Goal: Task Accomplishment & Management: Manage account settings

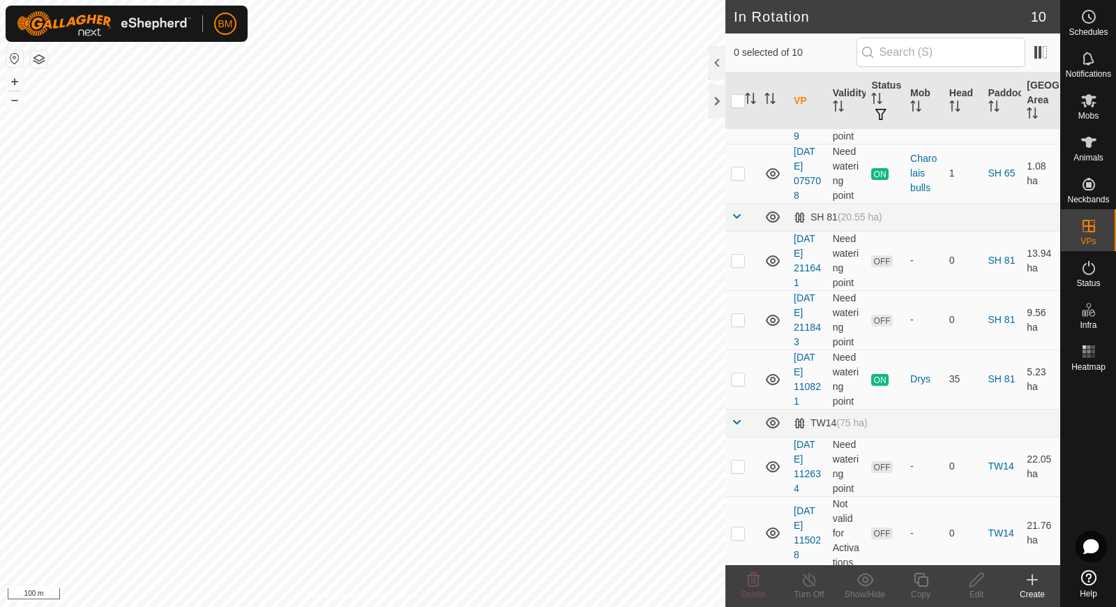
checkbox input "true"
click at [808, 584] on icon at bounding box center [809, 579] width 17 height 17
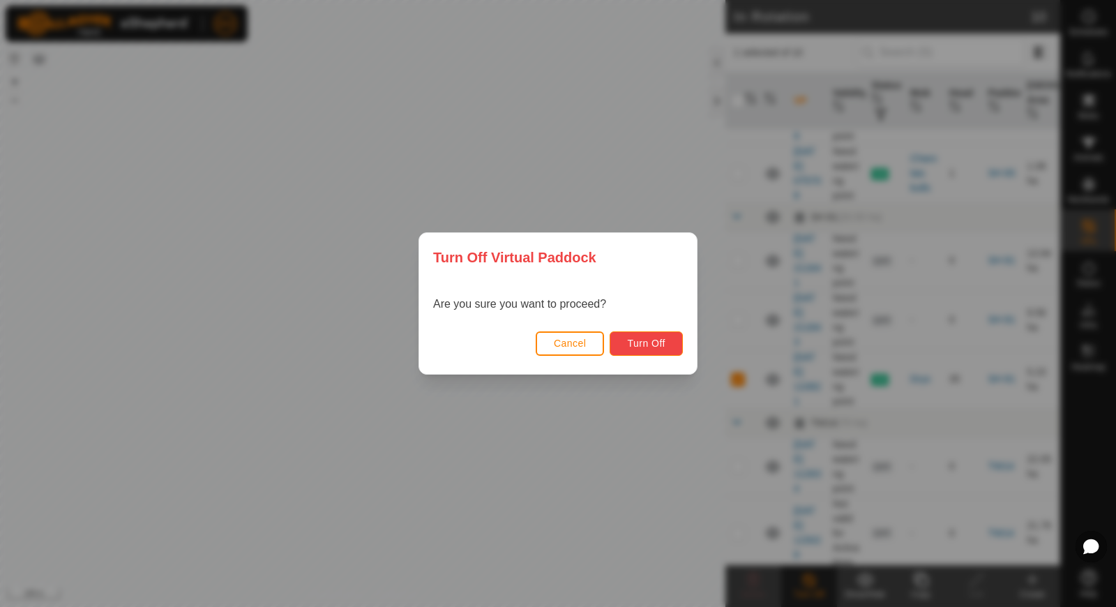
click at [632, 342] on span "Turn Off" at bounding box center [646, 343] width 38 height 11
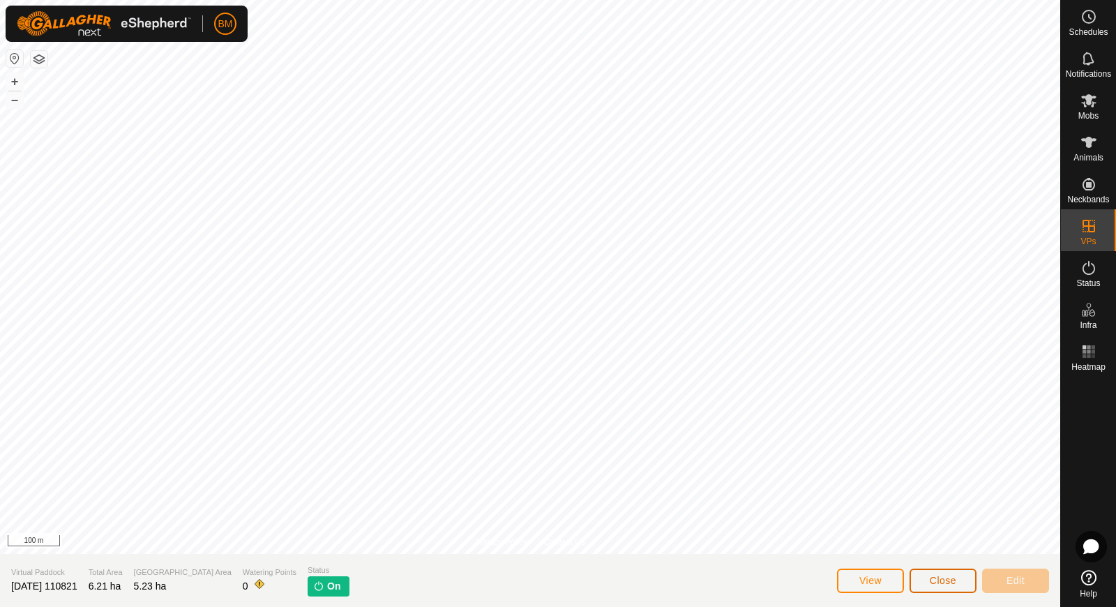
click at [935, 575] on span "Close" at bounding box center [943, 580] width 27 height 11
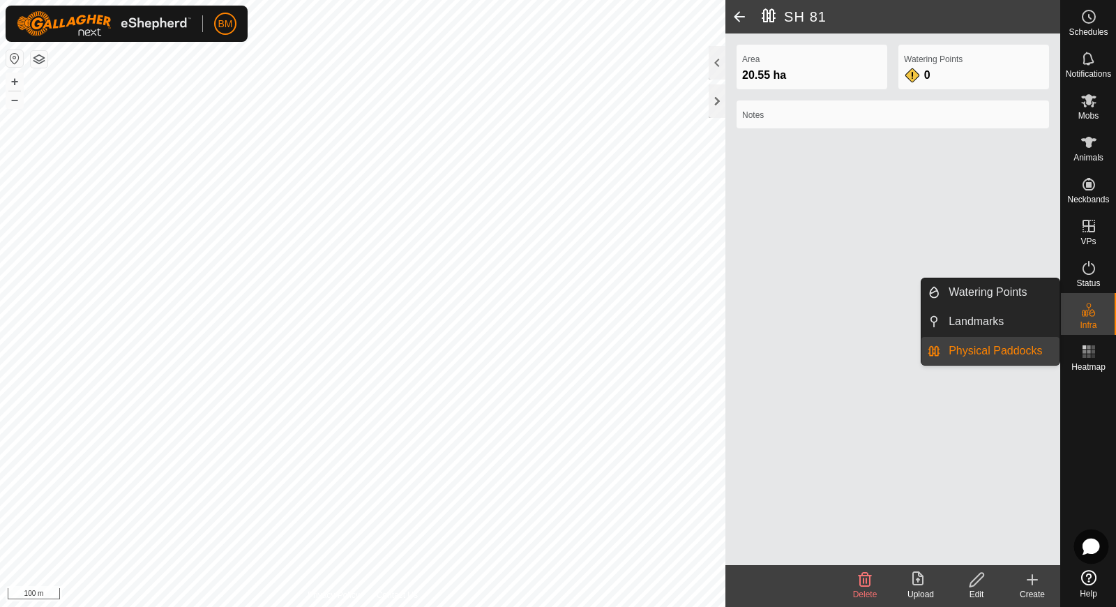
click at [1088, 550] on icon at bounding box center [1090, 546] width 17 height 16
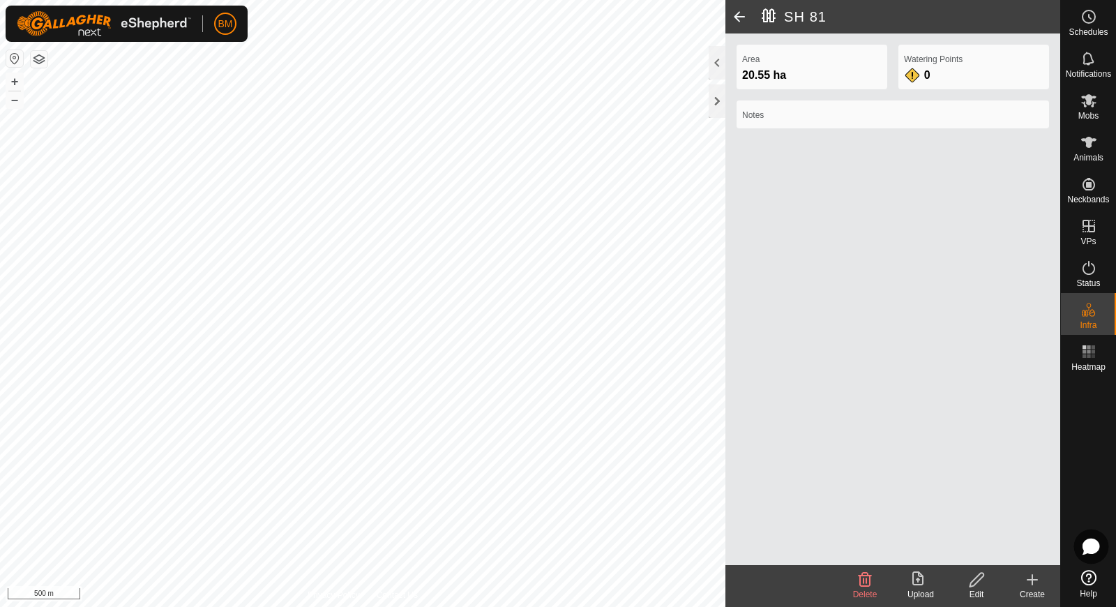
click at [1089, 543] on icon at bounding box center [1090, 546] width 17 height 16
click at [722, 96] on div at bounding box center [717, 100] width 17 height 33
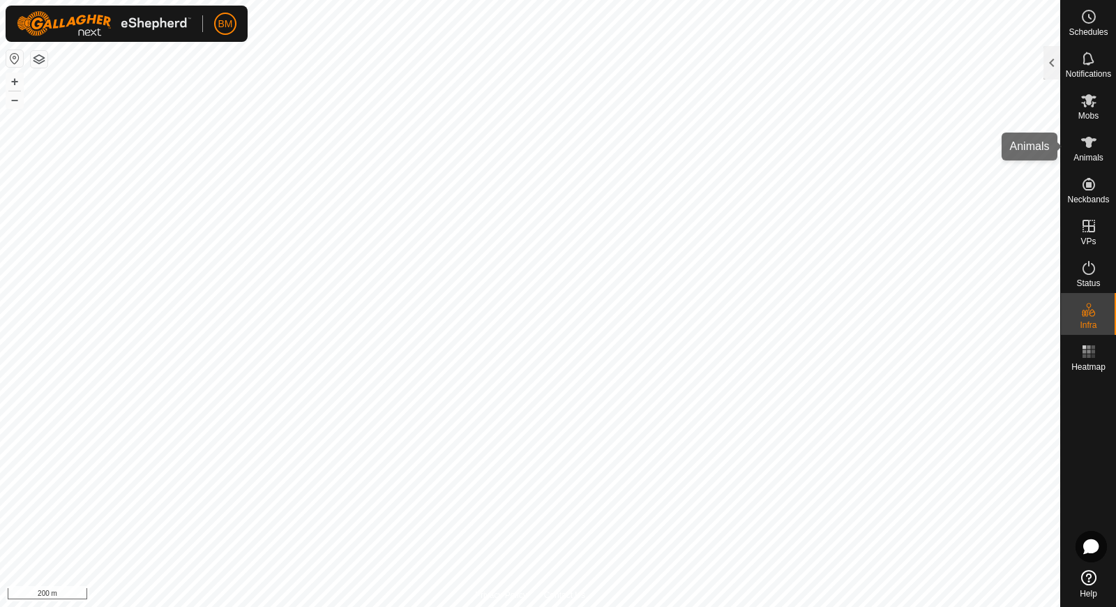
click at [1101, 150] on es-animals-svg-icon at bounding box center [1088, 142] width 25 height 22
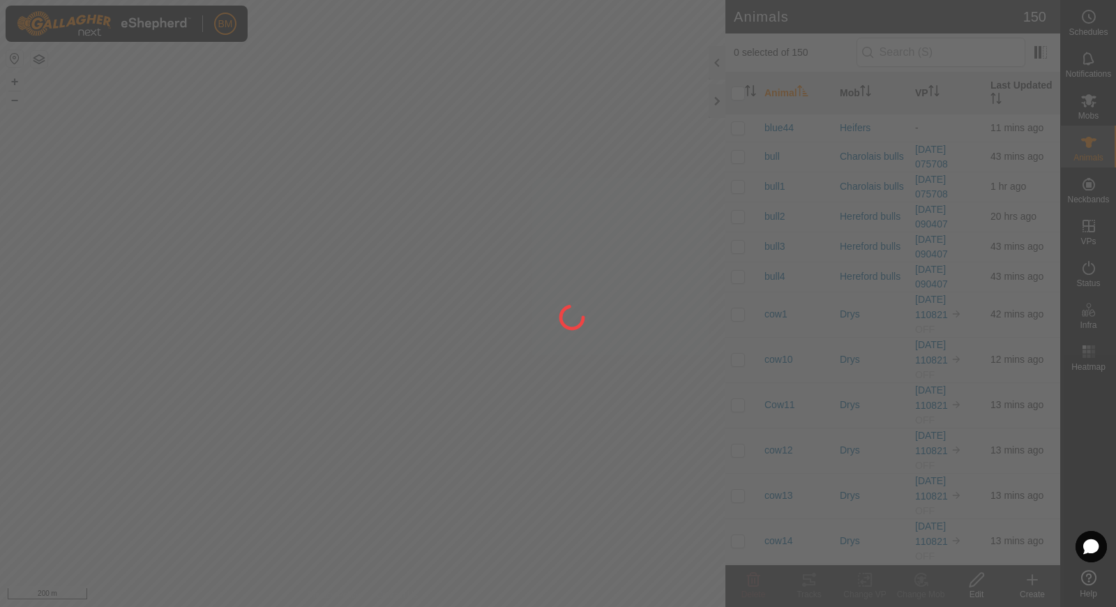
click at [1088, 103] on div at bounding box center [558, 303] width 1116 height 607
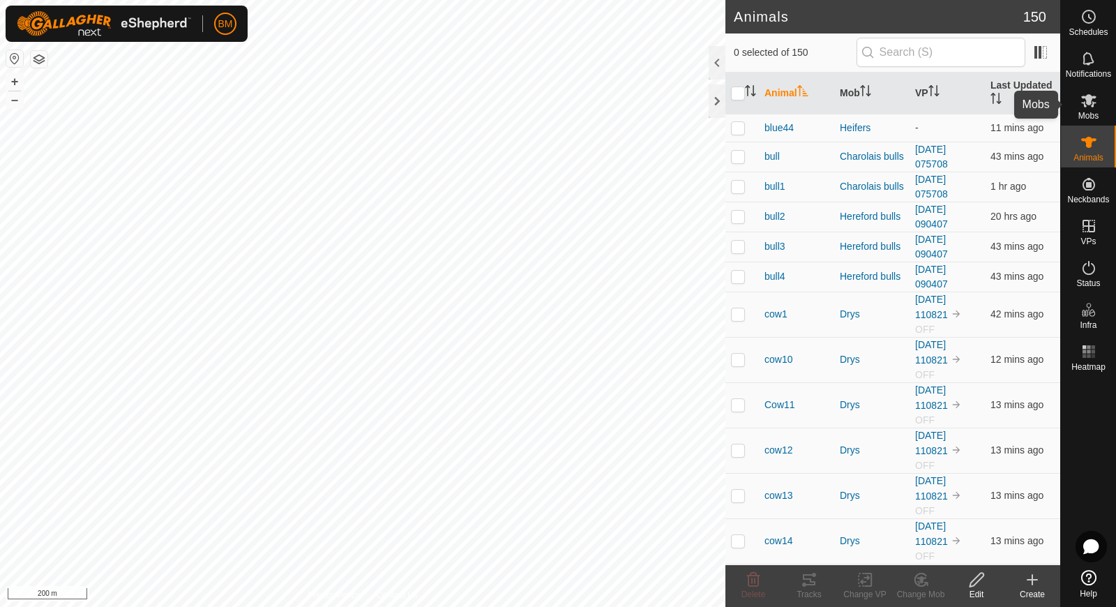
click at [1086, 112] on span "Mobs" at bounding box center [1088, 116] width 20 height 8
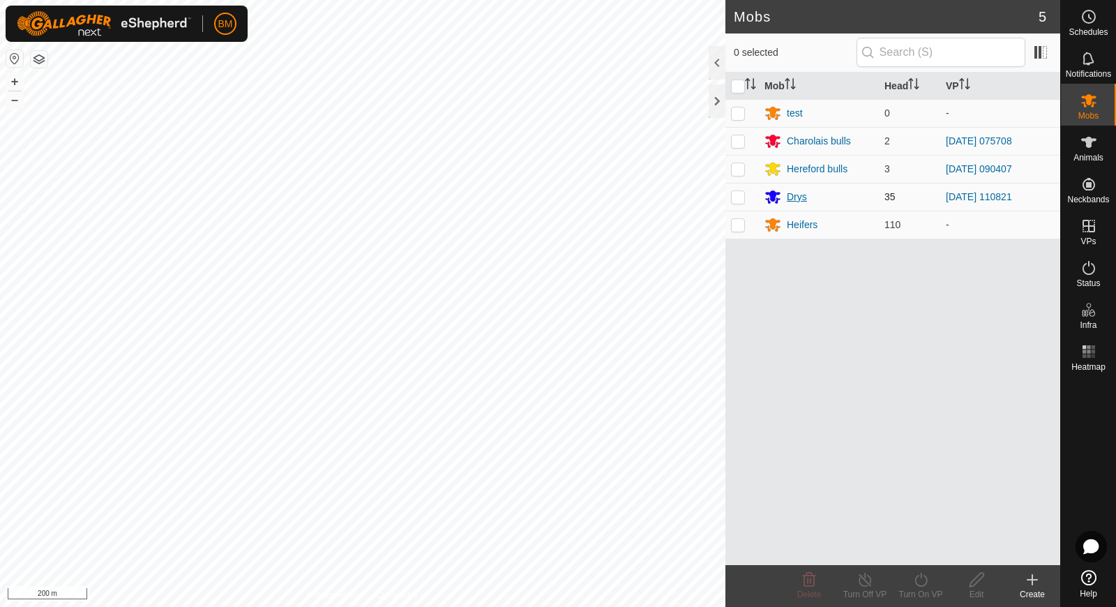
click at [767, 201] on icon at bounding box center [772, 197] width 15 height 13
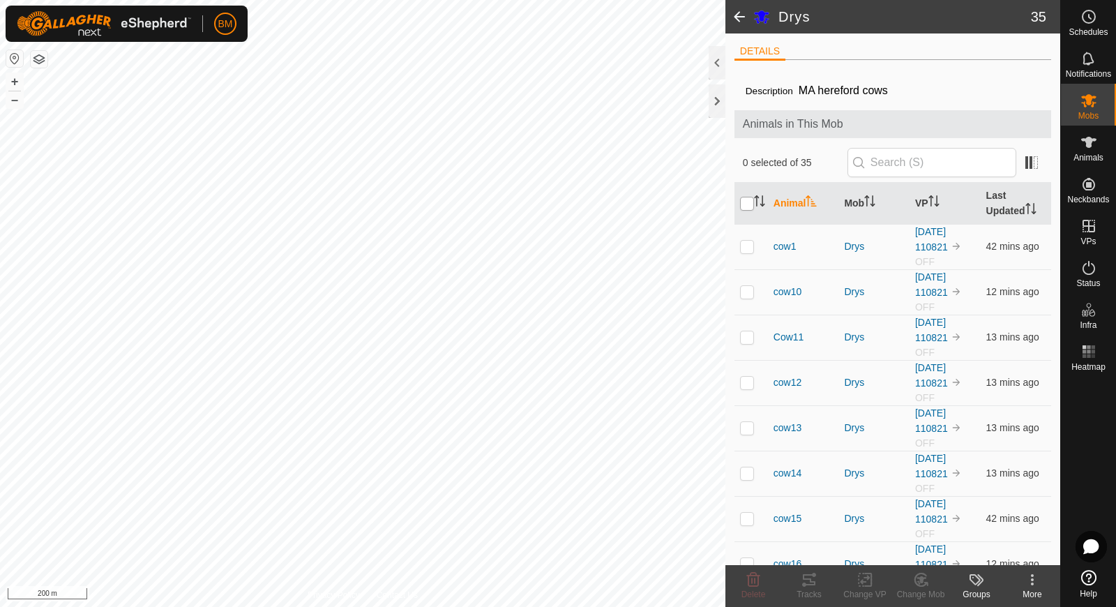
click at [746, 204] on input "checkbox" at bounding box center [747, 204] width 14 height 14
checkbox input "true"
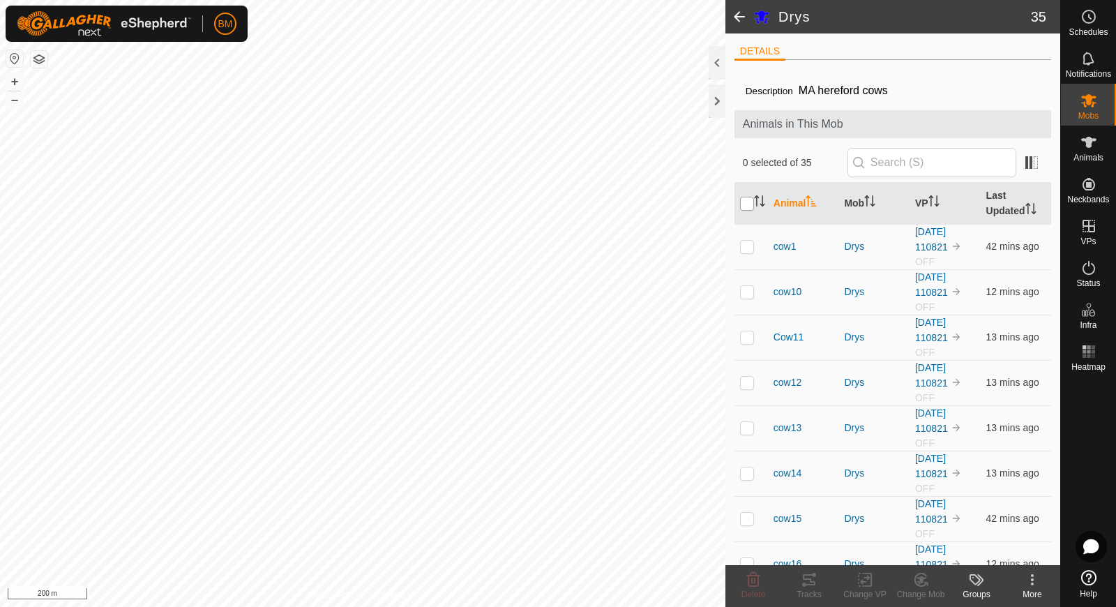
checkbox input "true"
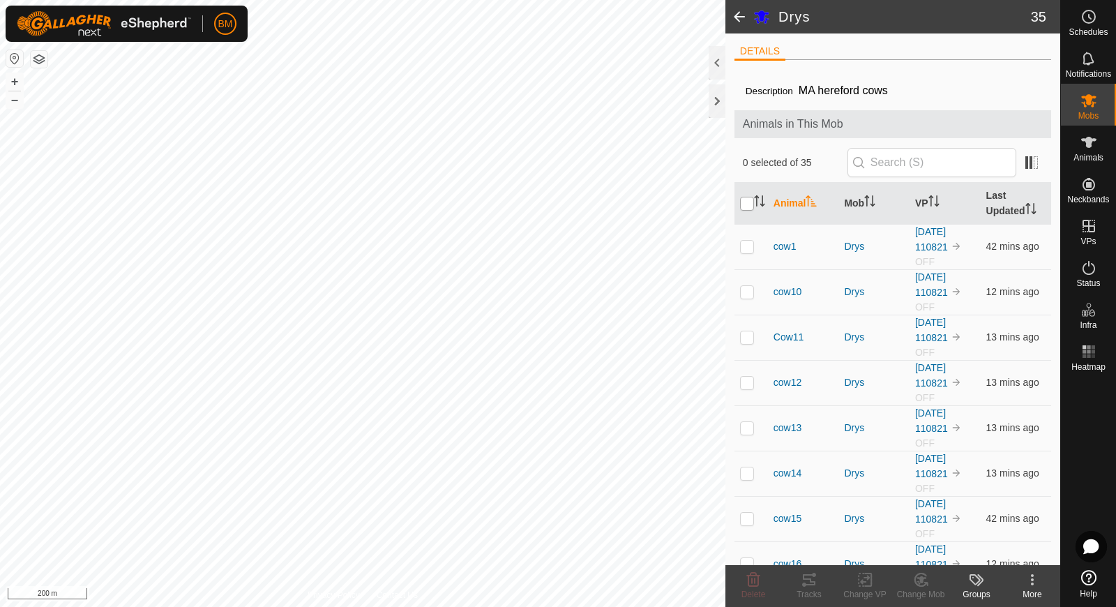
checkbox input "true"
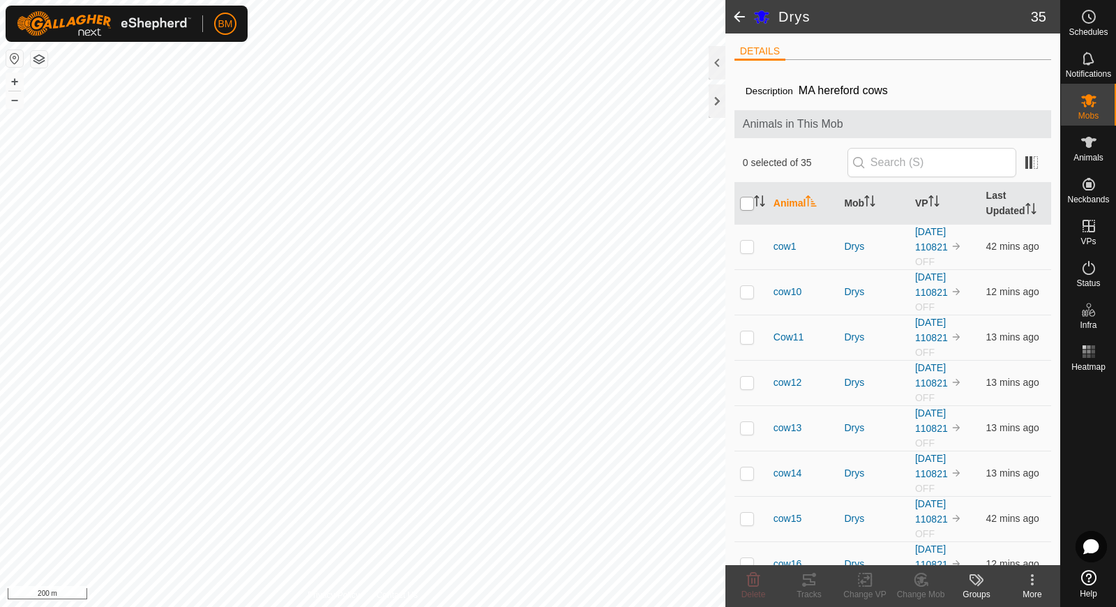
checkbox input "true"
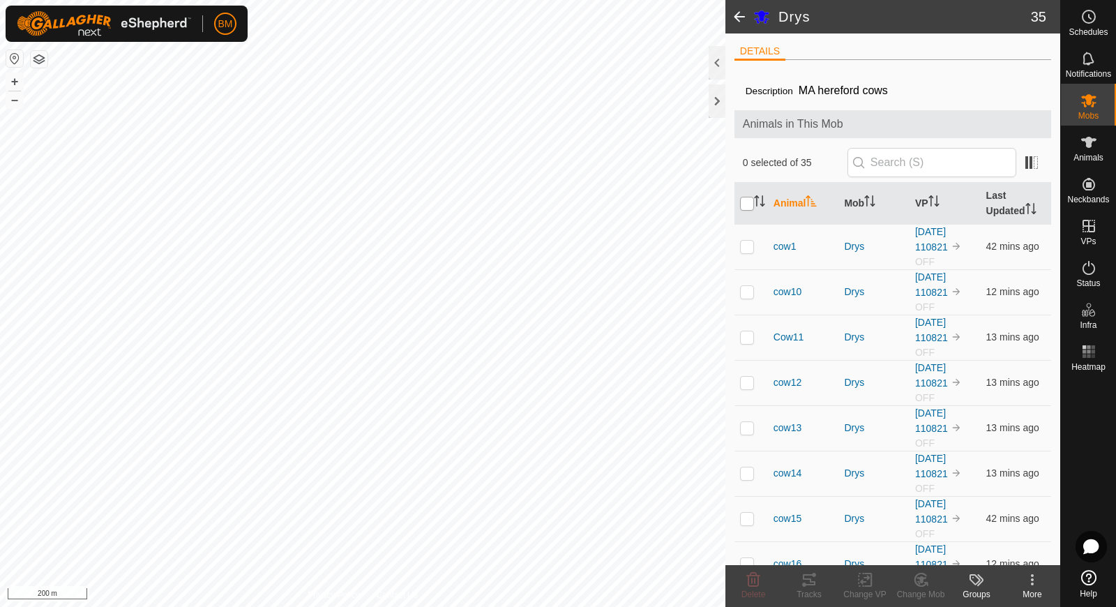
checkbox input "true"
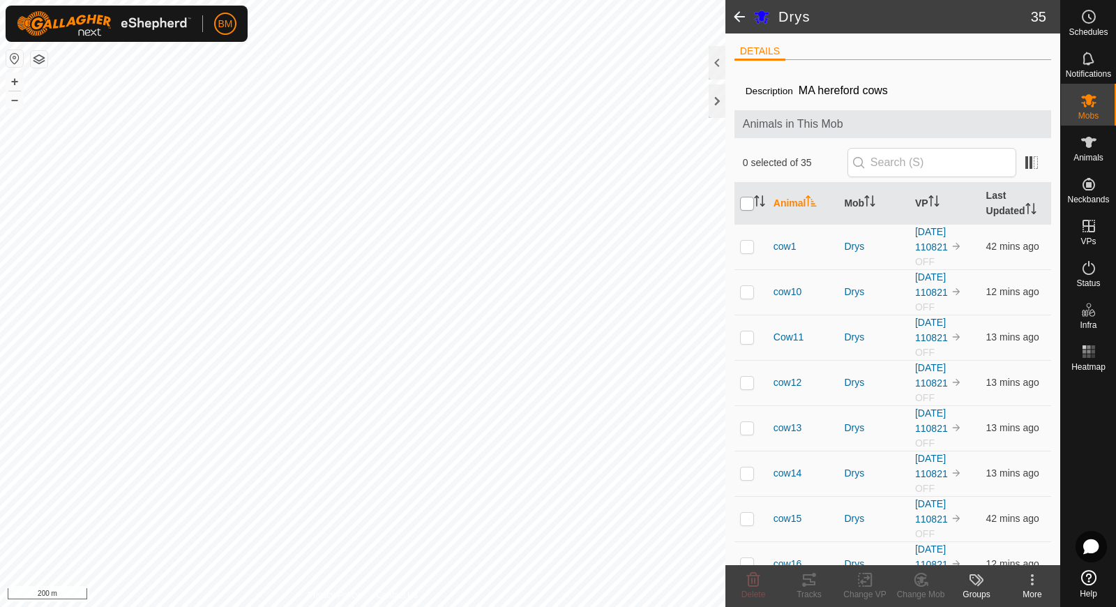
checkbox input "true"
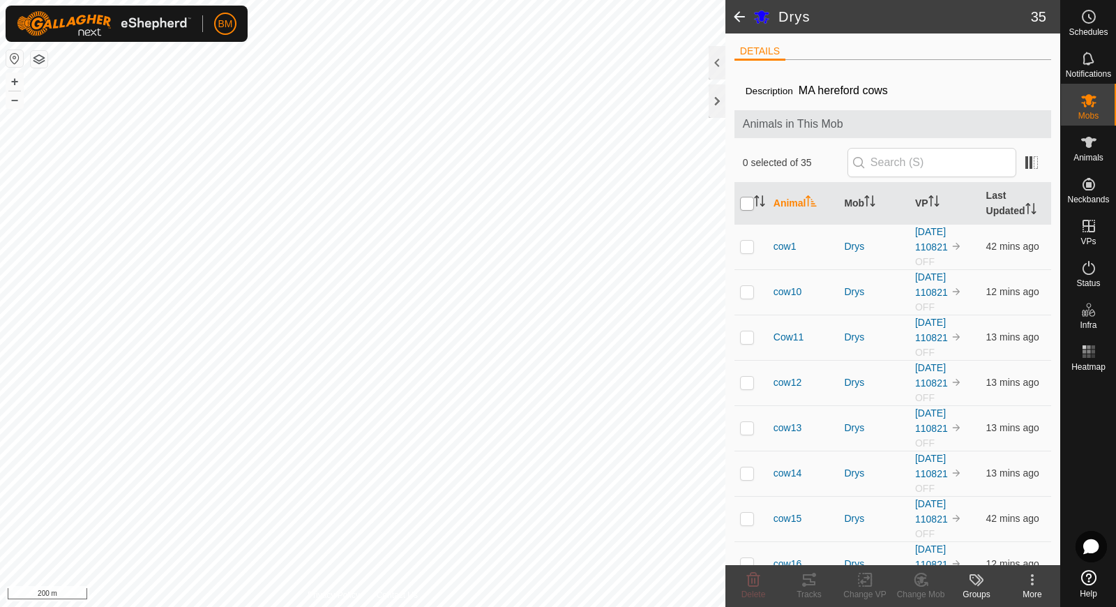
checkbox input "true"
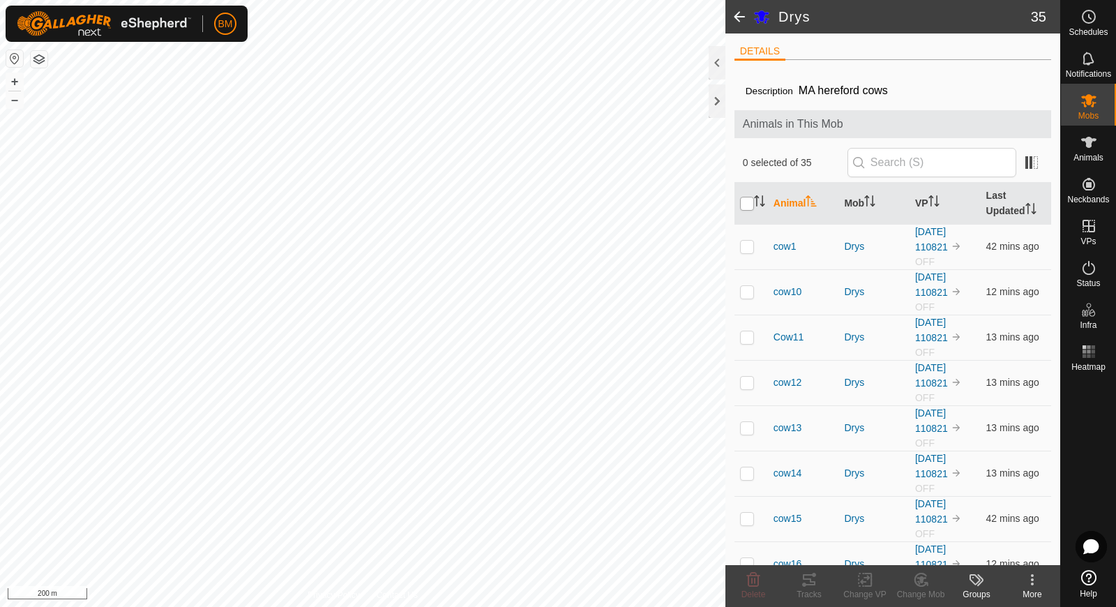
checkbox input "true"
click at [863, 582] on icon at bounding box center [864, 579] width 17 height 17
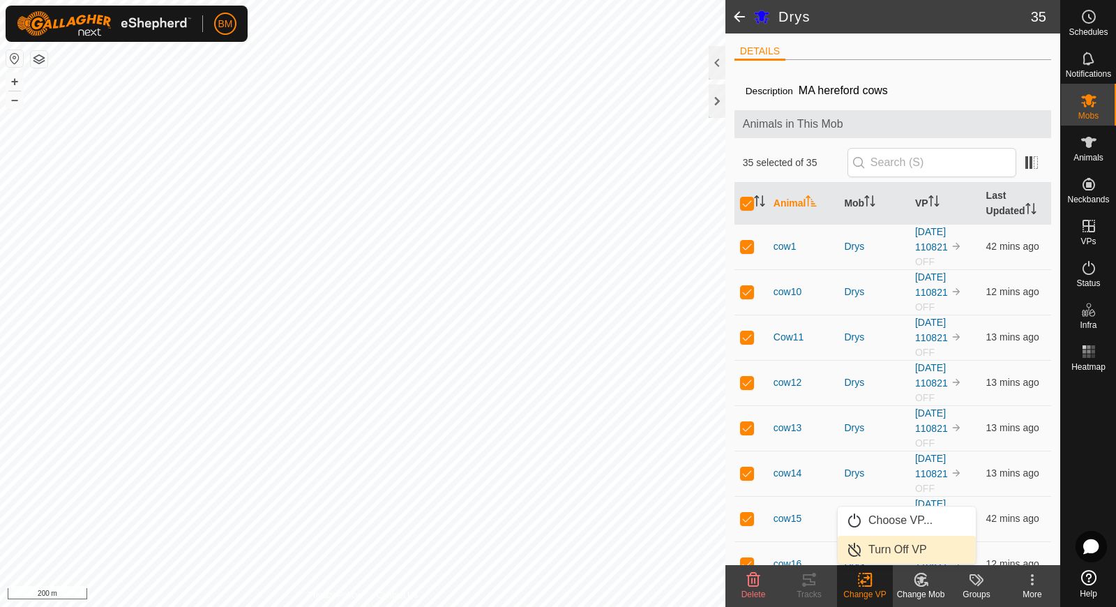
click at [875, 555] on link "Turn Off VP" at bounding box center [907, 550] width 138 height 28
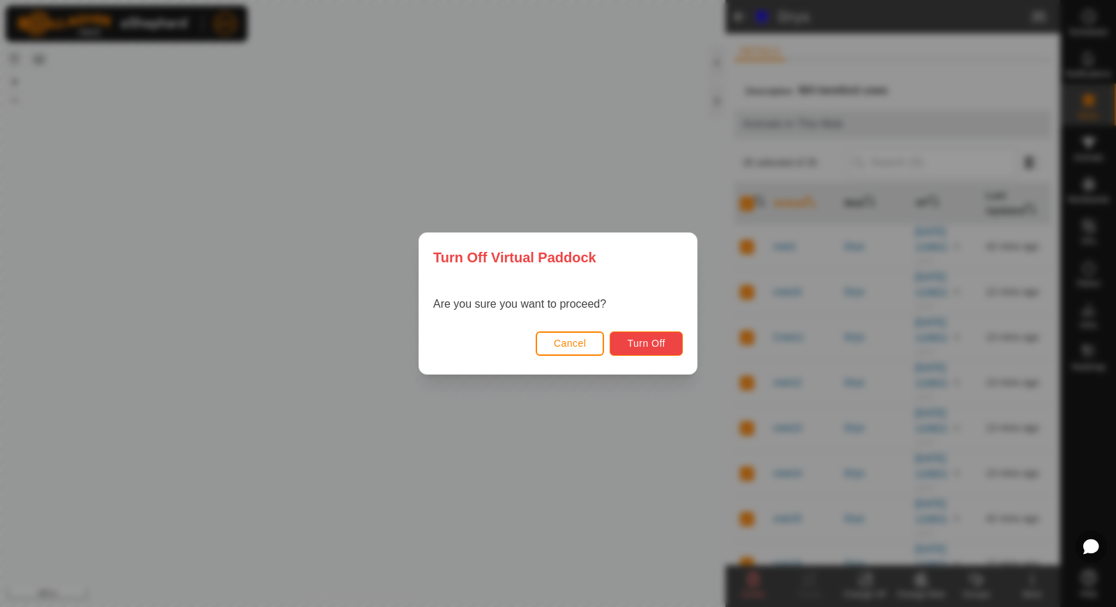
click at [654, 345] on span "Turn Off" at bounding box center [646, 343] width 38 height 11
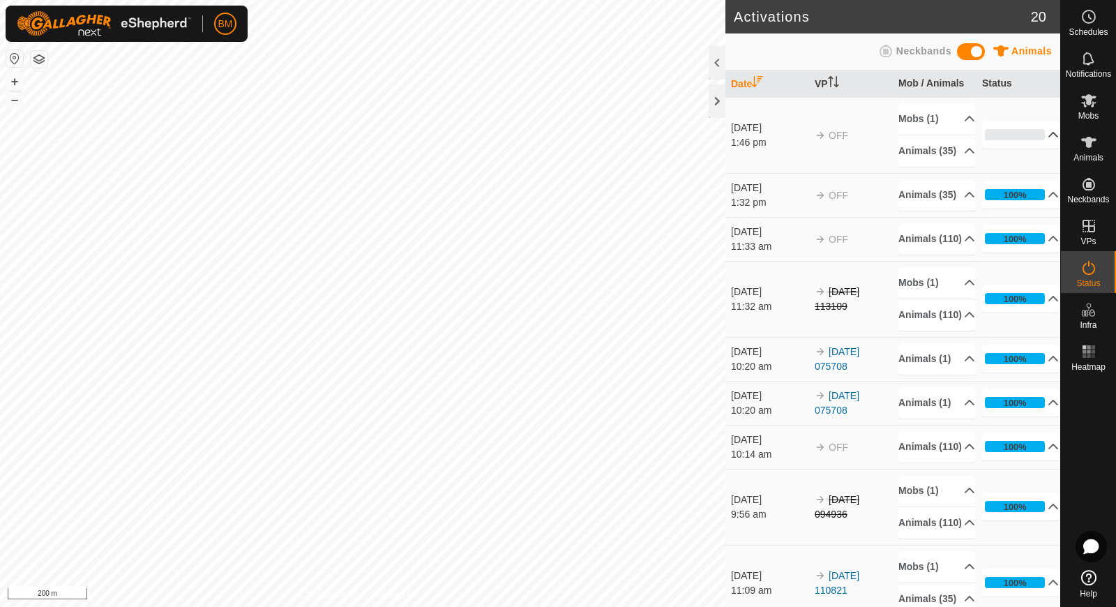
click at [1044, 138] on p-accordion-header "0%" at bounding box center [1020, 135] width 77 height 28
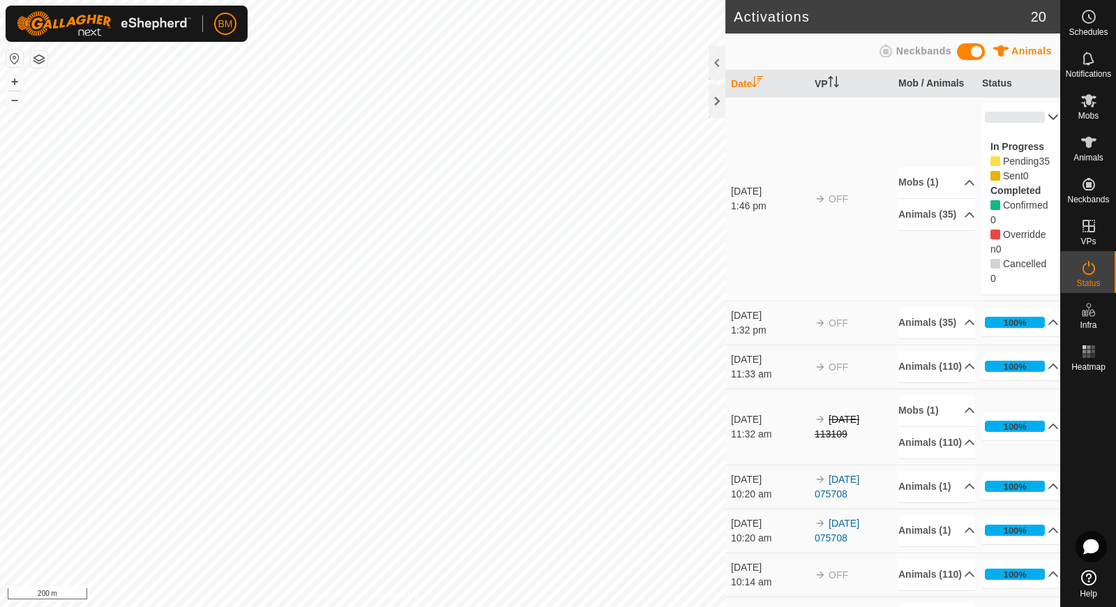
click at [1042, 116] on p-accordion-header "0%" at bounding box center [1020, 117] width 77 height 28
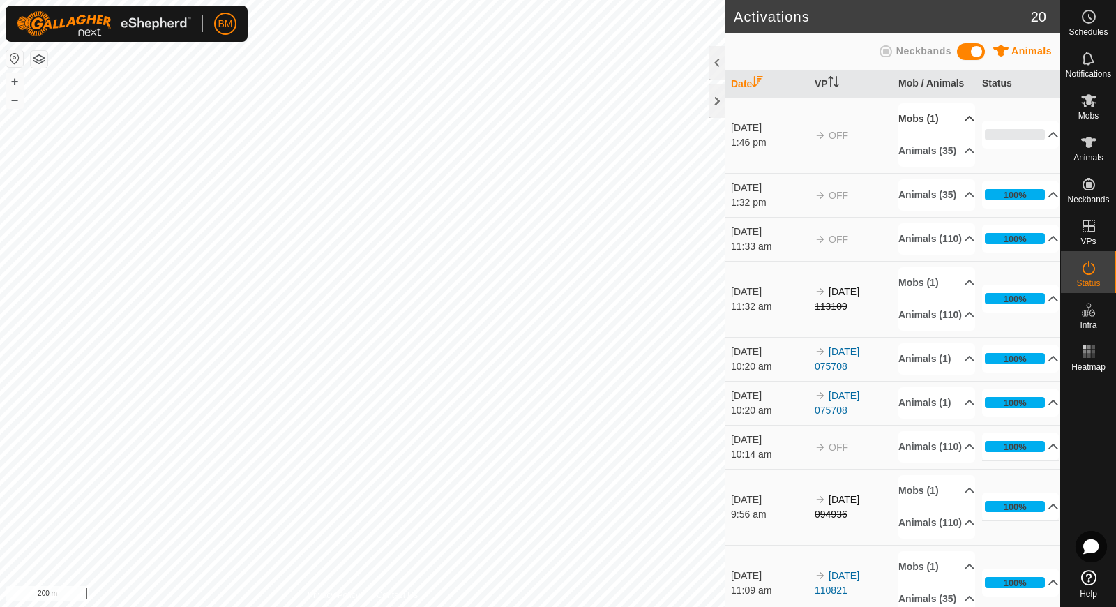
click at [951, 122] on p-accordion-header "Mobs (1)" at bounding box center [936, 118] width 77 height 31
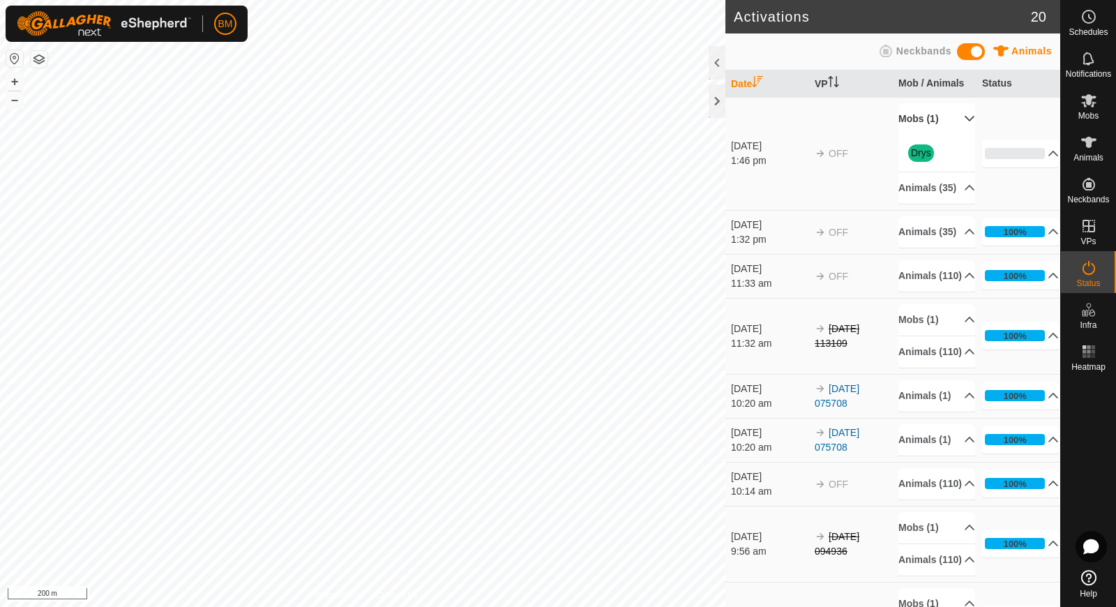
click at [957, 117] on p-accordion-header "Mobs (1)" at bounding box center [936, 118] width 77 height 31
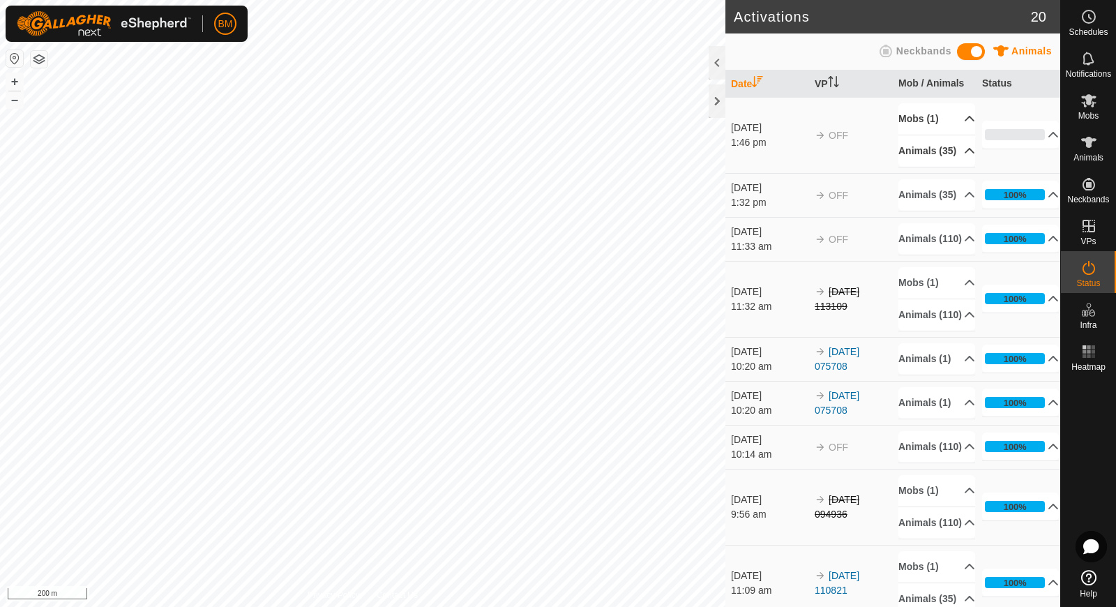
click at [959, 153] on p-accordion-header "Animals (35)" at bounding box center [936, 150] width 77 height 31
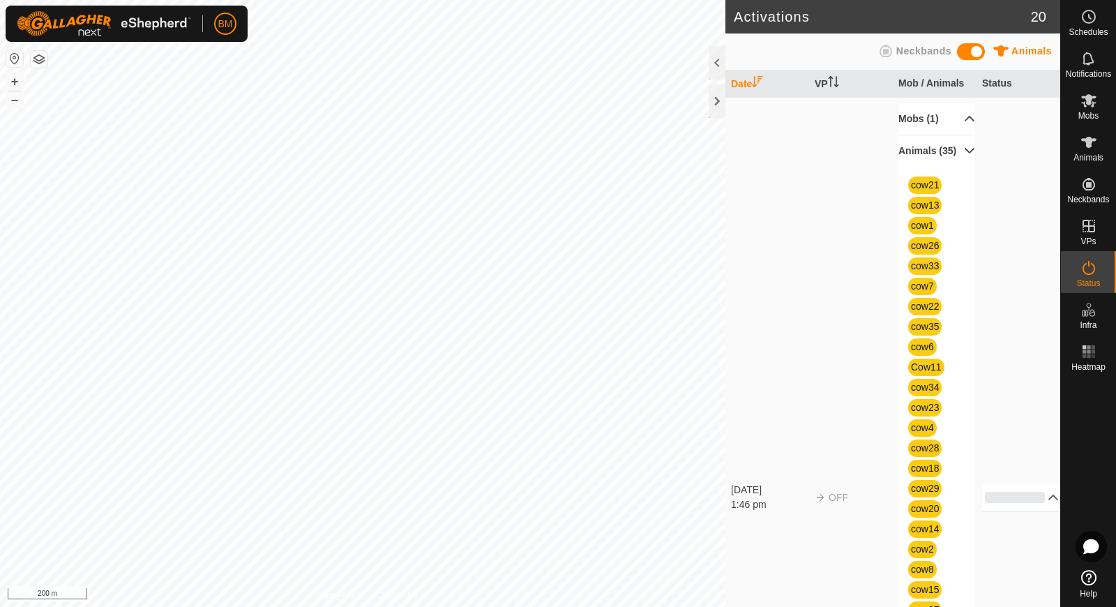
click at [959, 153] on p-accordion-header "Animals (35)" at bounding box center [936, 150] width 77 height 31
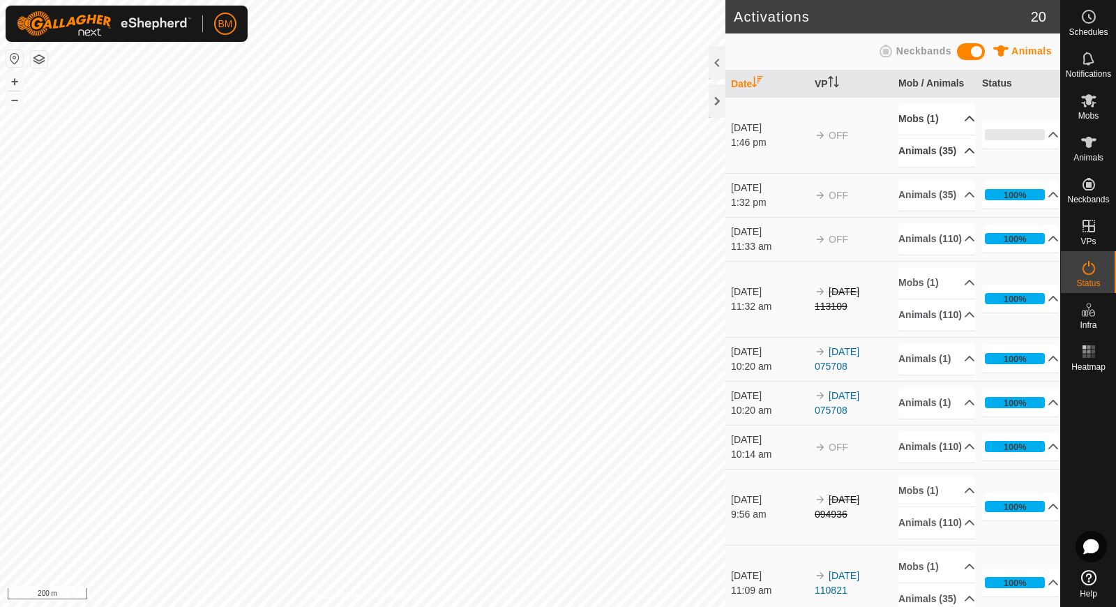
click at [959, 153] on p-accordion-header "Animals (35)" at bounding box center [936, 150] width 77 height 31
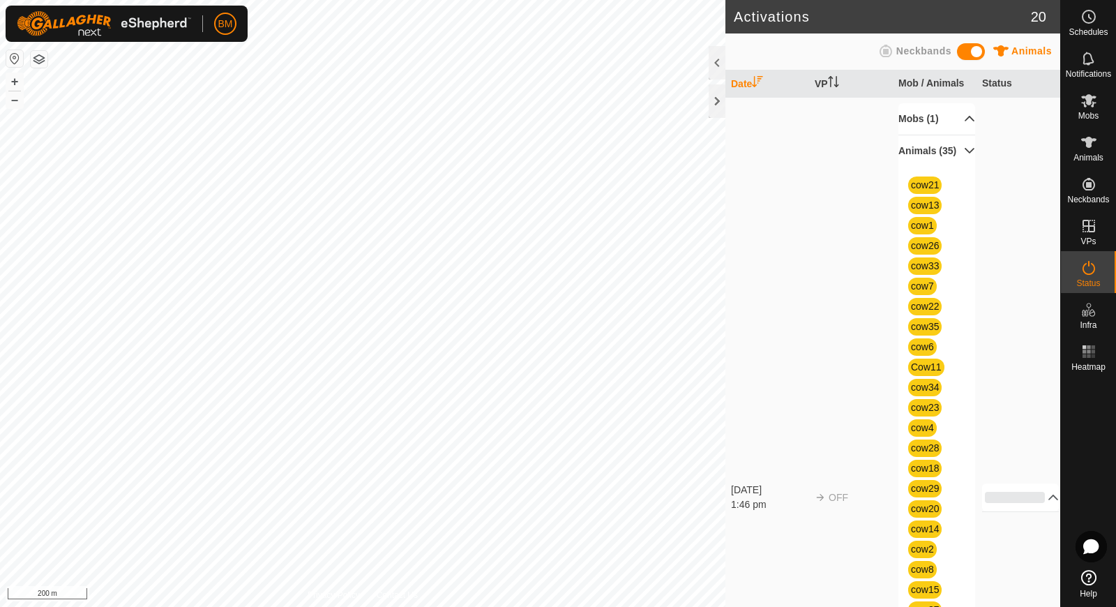
click at [959, 153] on p-accordion-header "Animals (35)" at bounding box center [936, 150] width 77 height 31
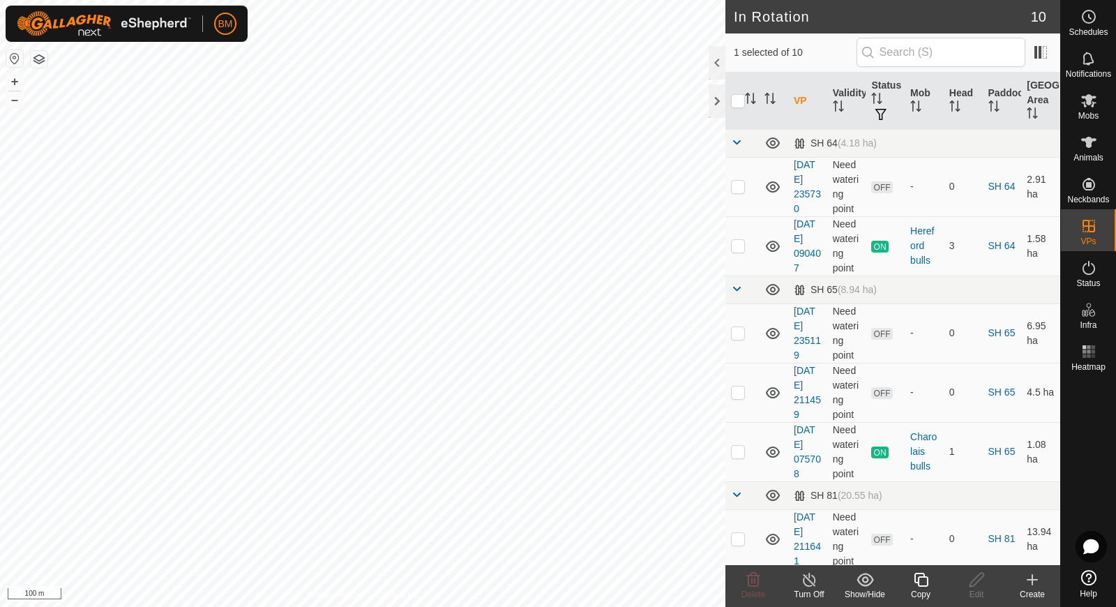
checkbox input "true"
checkbox input "false"
click at [750, 584] on icon at bounding box center [753, 579] width 17 height 17
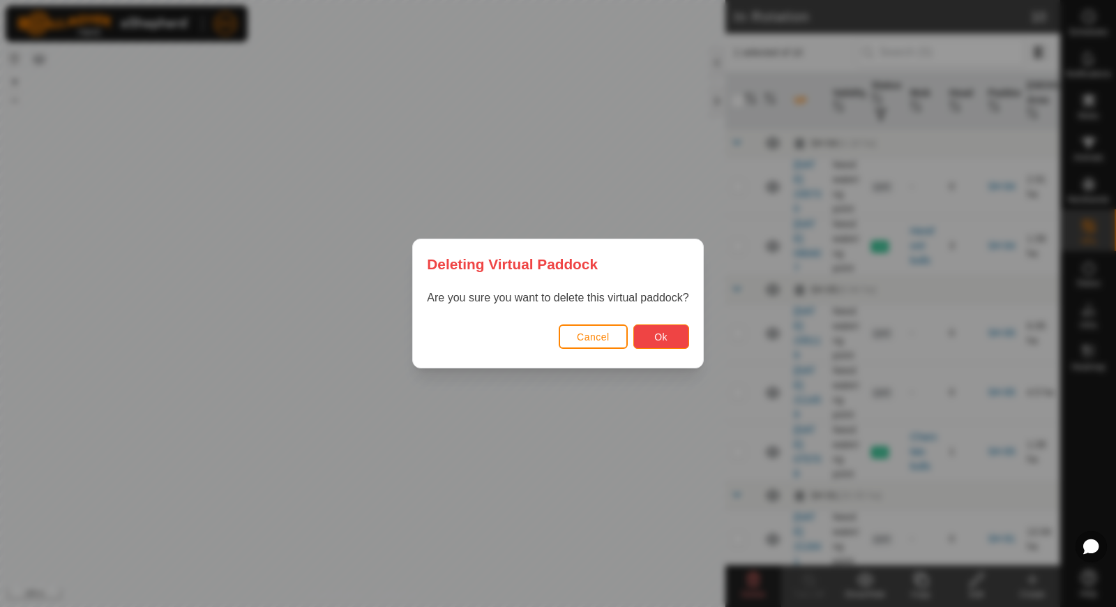
click at [675, 334] on button "Ok" at bounding box center [661, 336] width 56 height 24
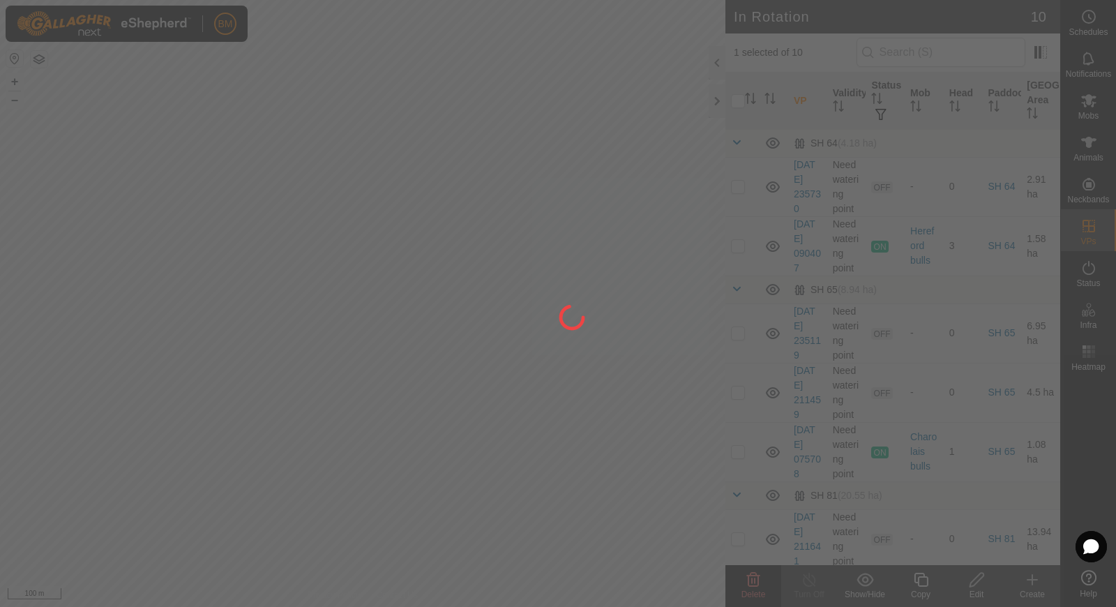
checkbox input "false"
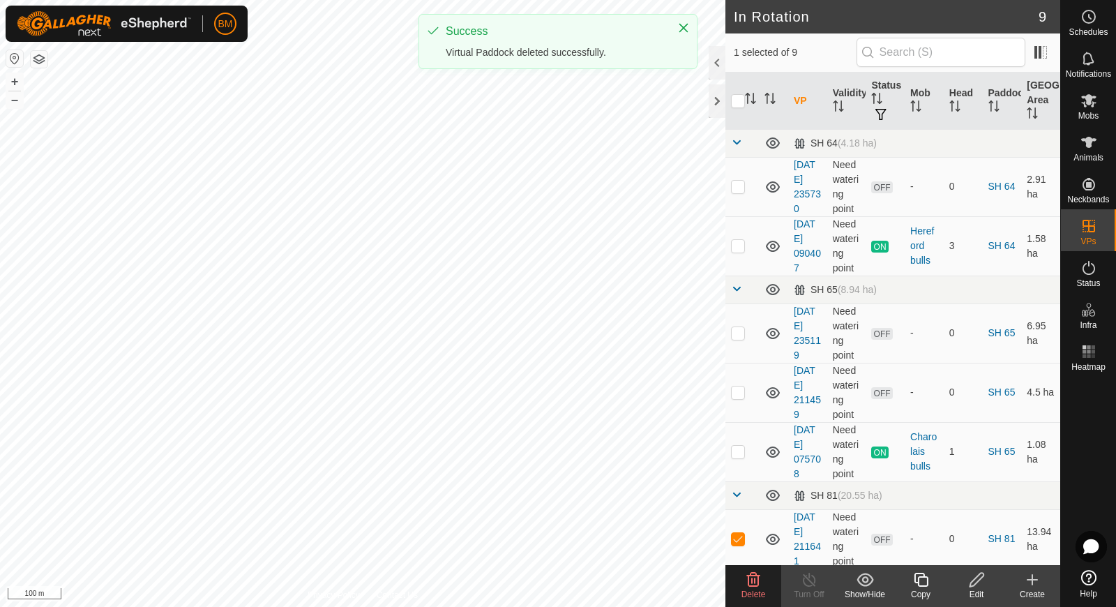
click at [748, 589] on span "Delete" at bounding box center [753, 594] width 24 height 10
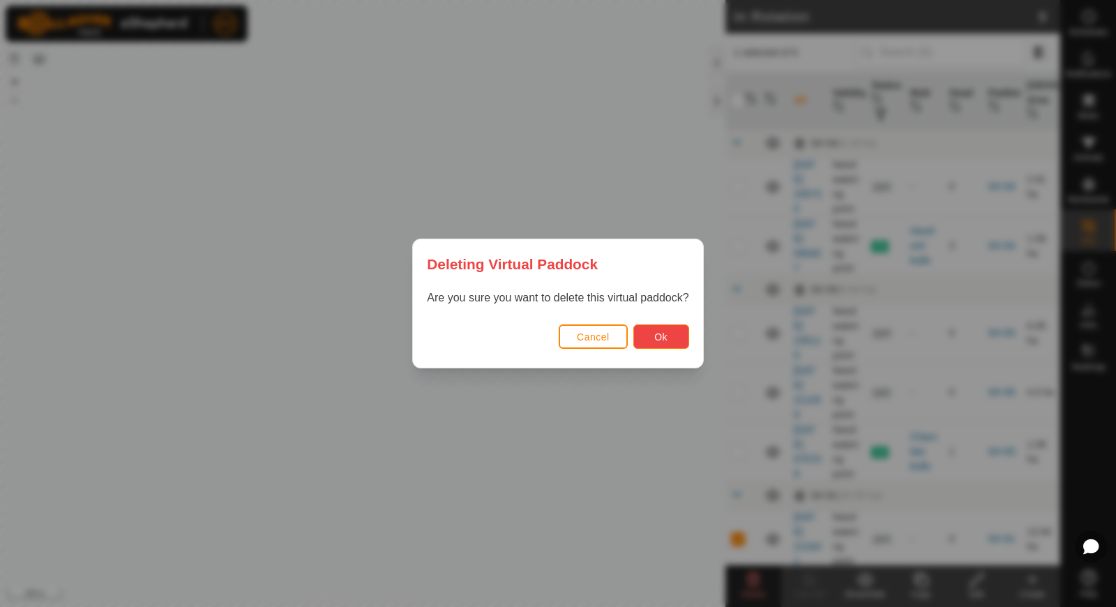
click at [665, 338] on span "Ok" at bounding box center [660, 336] width 13 height 11
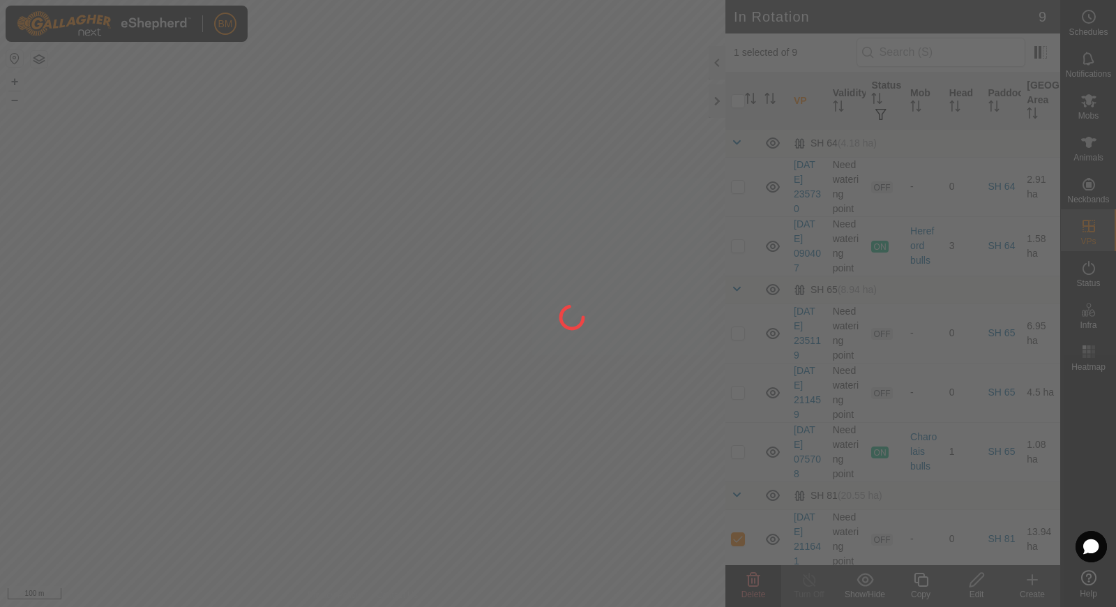
checkbox input "false"
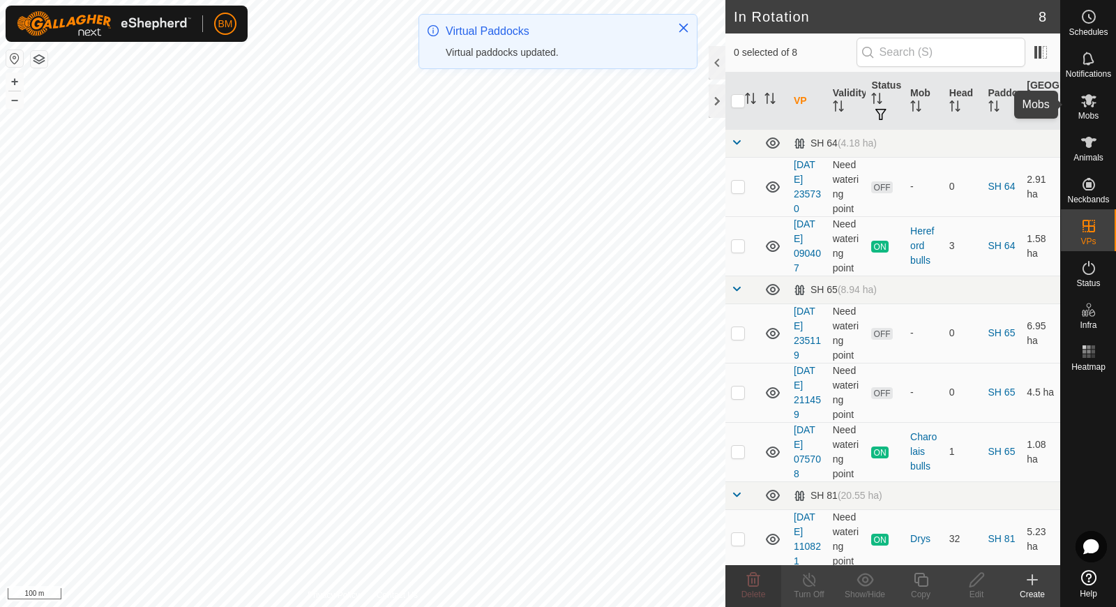
click at [1094, 96] on icon at bounding box center [1088, 100] width 15 height 13
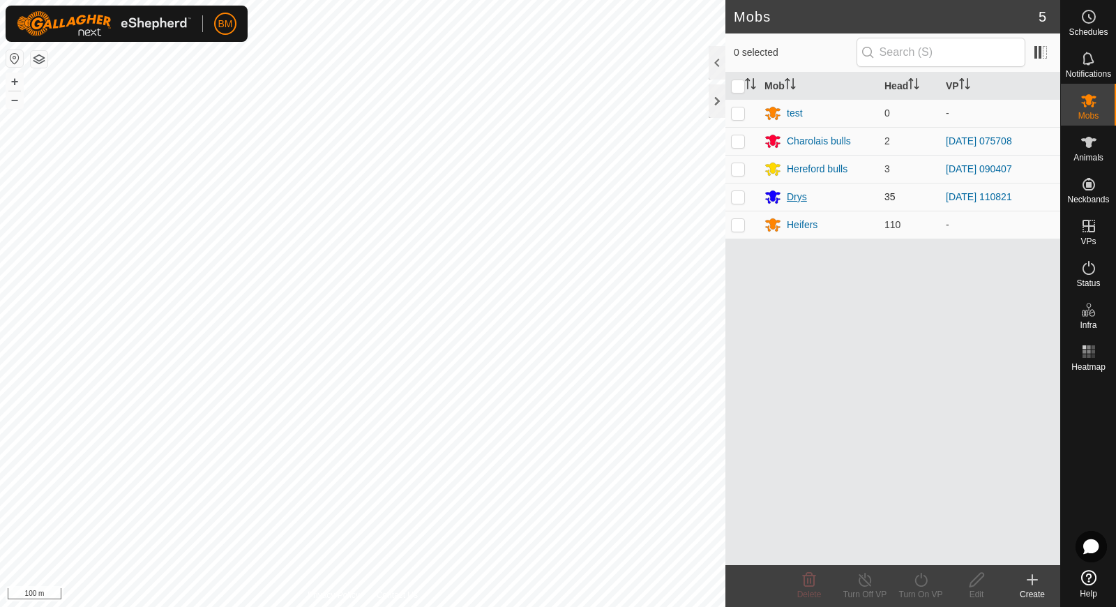
click at [800, 194] on div "Drys" at bounding box center [797, 197] width 20 height 15
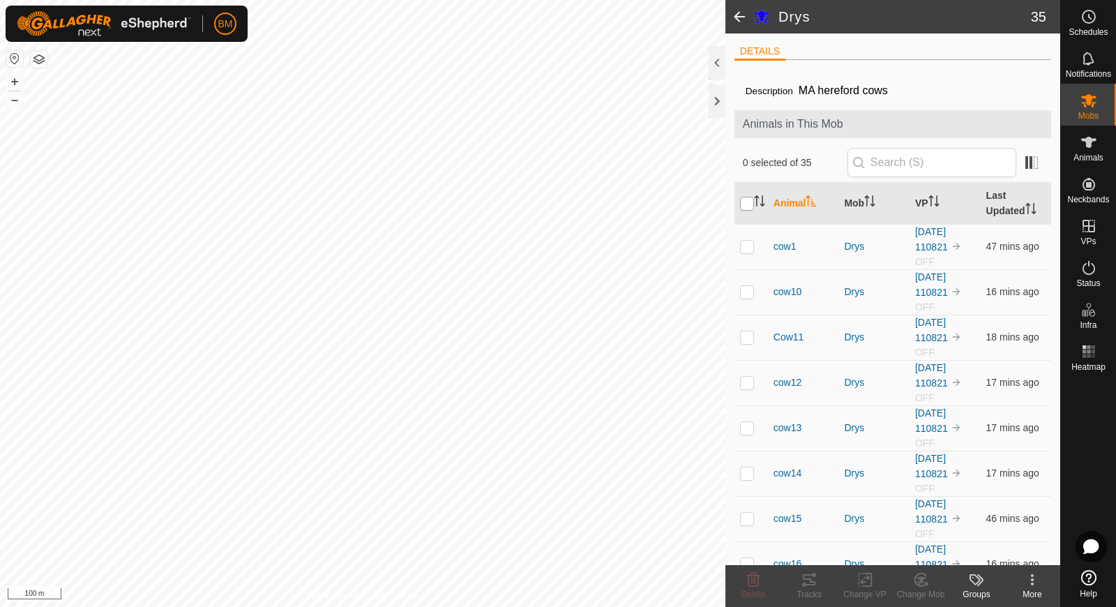
click at [749, 199] on input "checkbox" at bounding box center [747, 204] width 14 height 14
checkbox input "true"
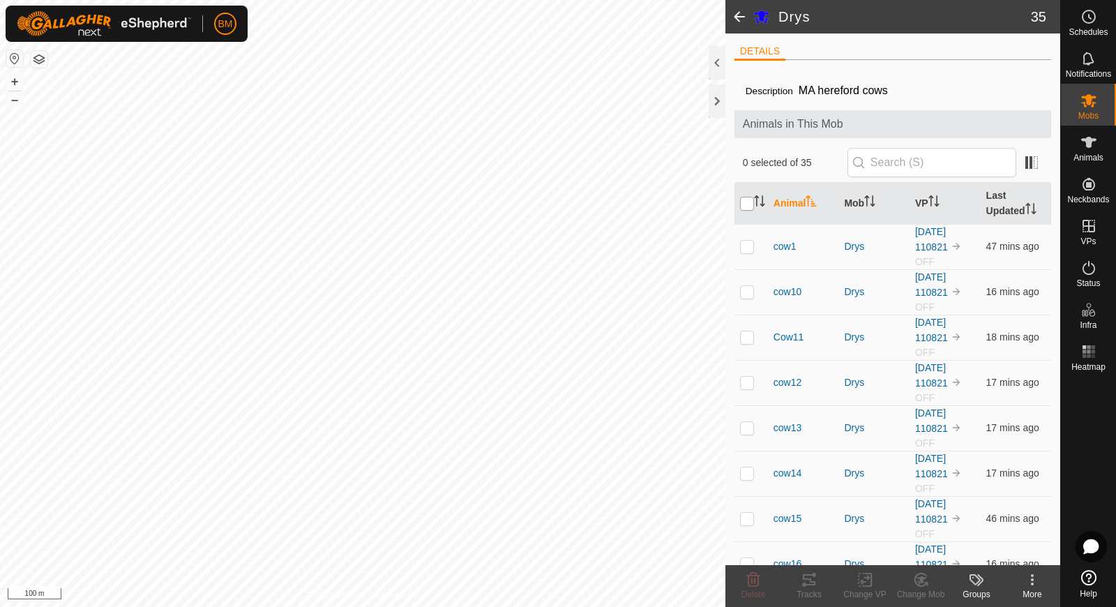
checkbox input "true"
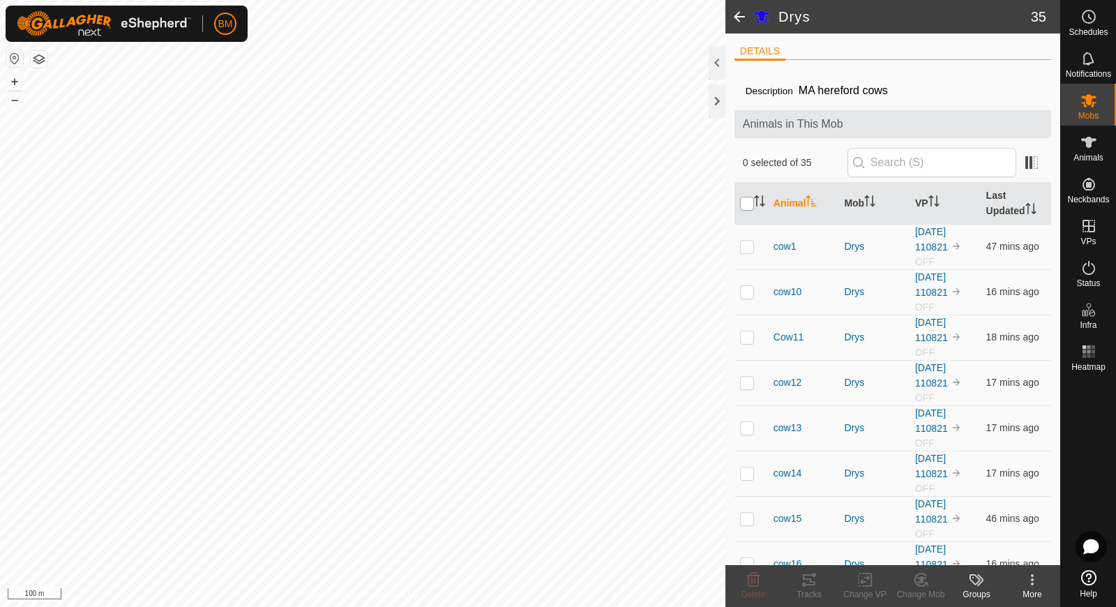
checkbox input "true"
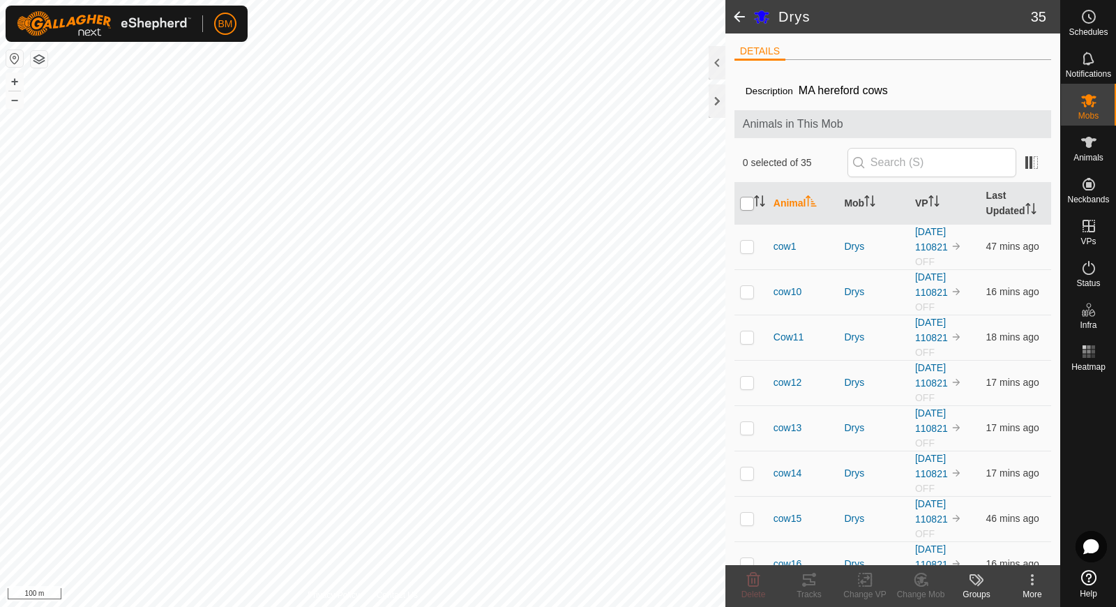
checkbox input "true"
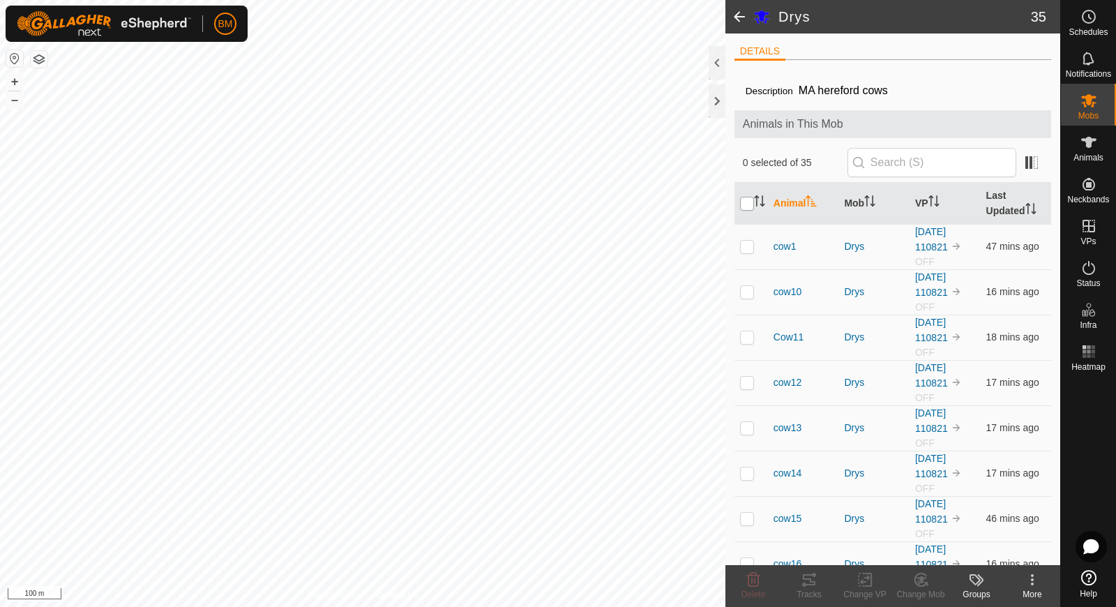
checkbox input "true"
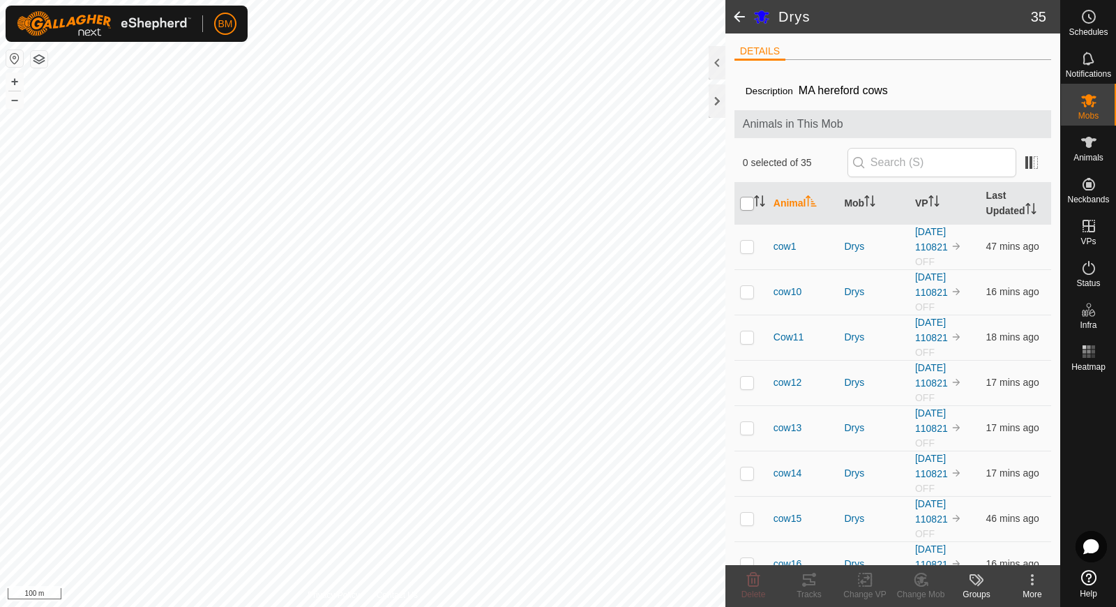
checkbox input "true"
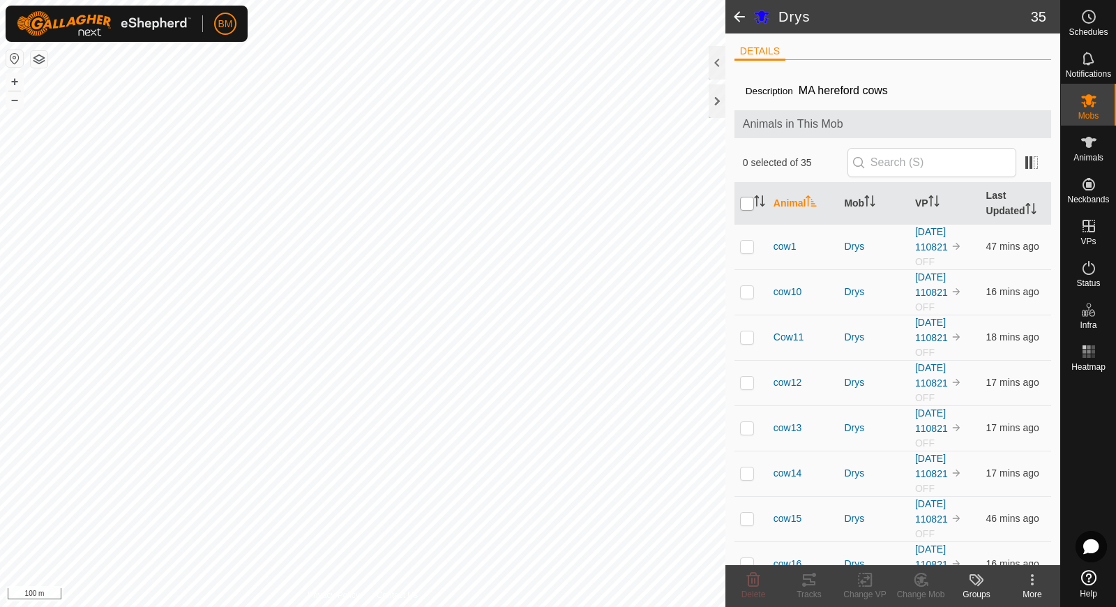
checkbox input "true"
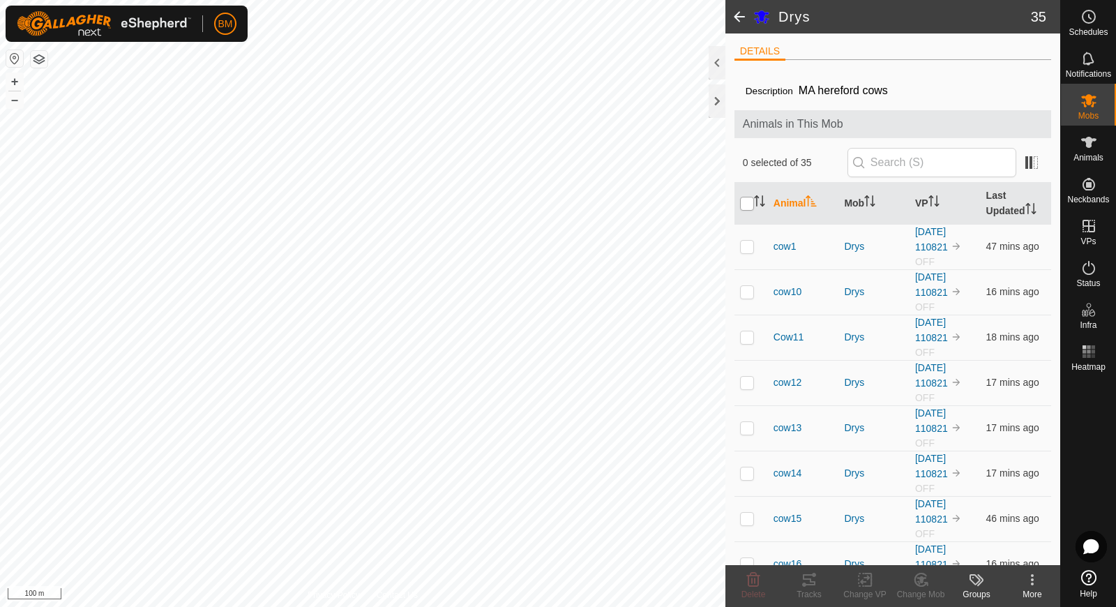
checkbox input "true"
click at [862, 590] on div "Change VP" at bounding box center [865, 594] width 56 height 13
click at [750, 579] on icon at bounding box center [753, 579] width 17 height 17
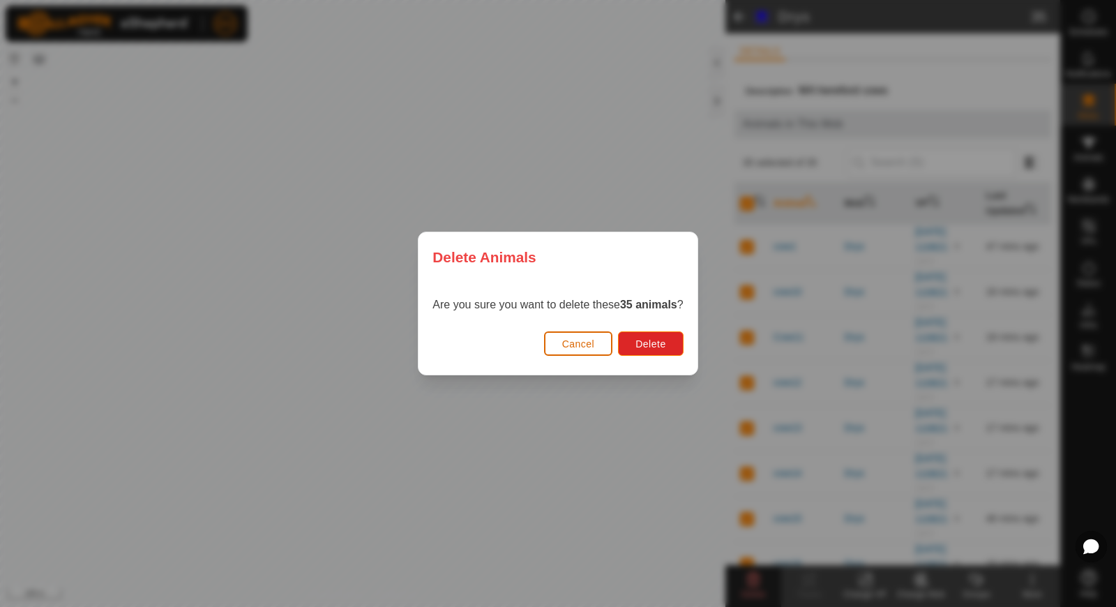
click at [580, 345] on span "Cancel" at bounding box center [578, 343] width 33 height 11
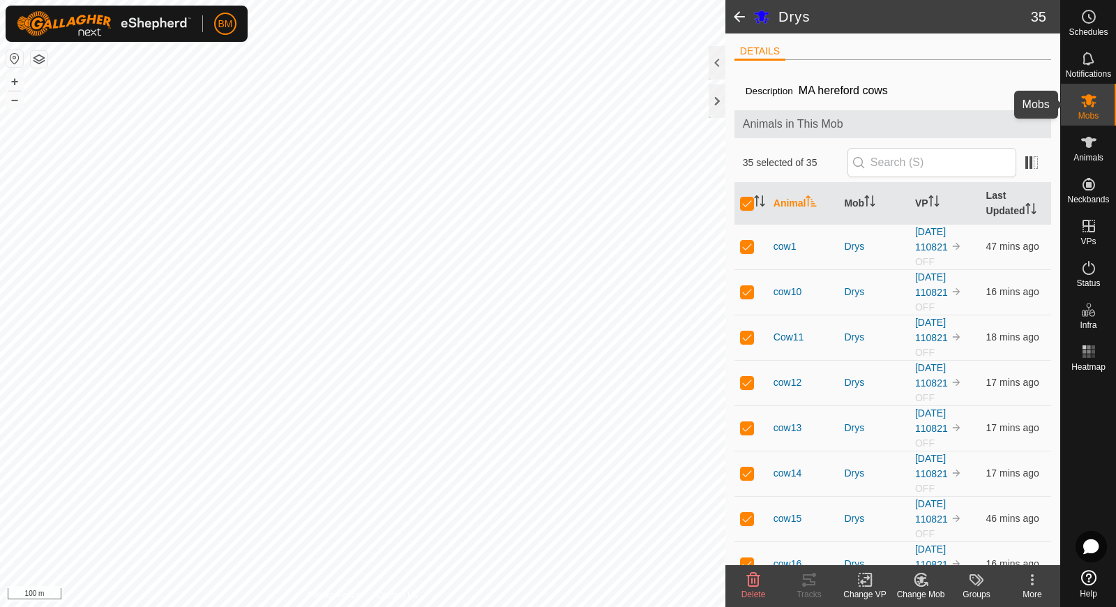
click at [1094, 107] on icon at bounding box center [1088, 100] width 17 height 17
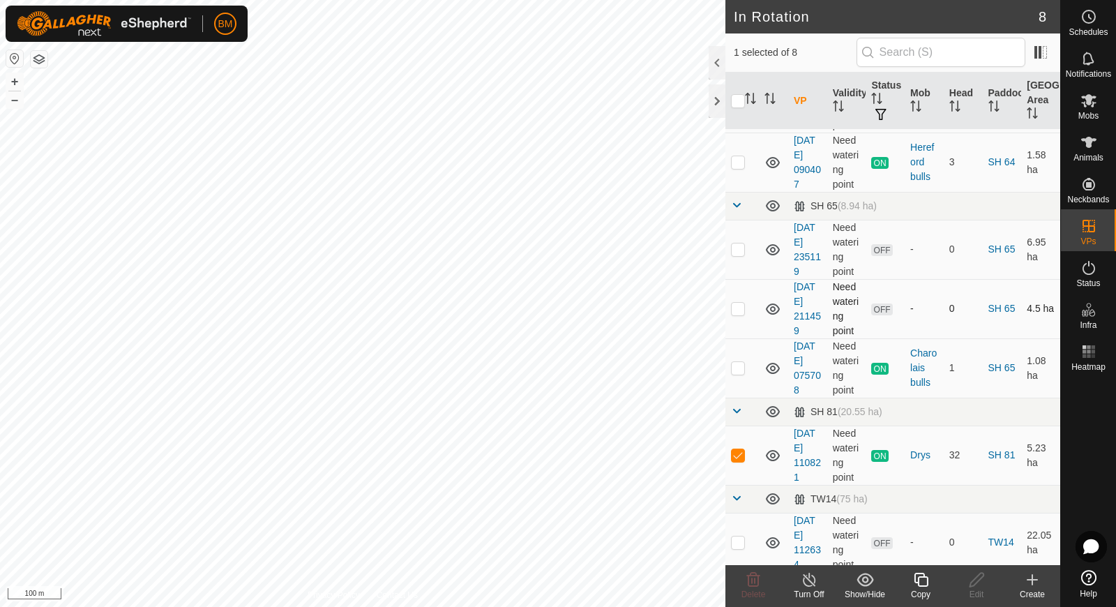
scroll to position [160, 0]
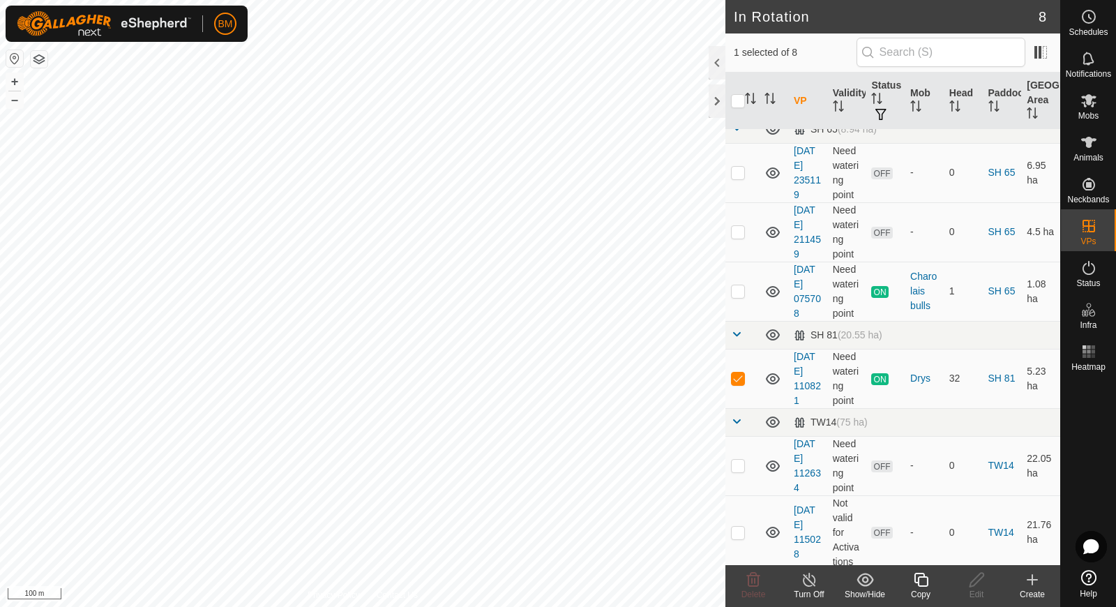
click at [812, 584] on icon at bounding box center [809, 579] width 17 height 17
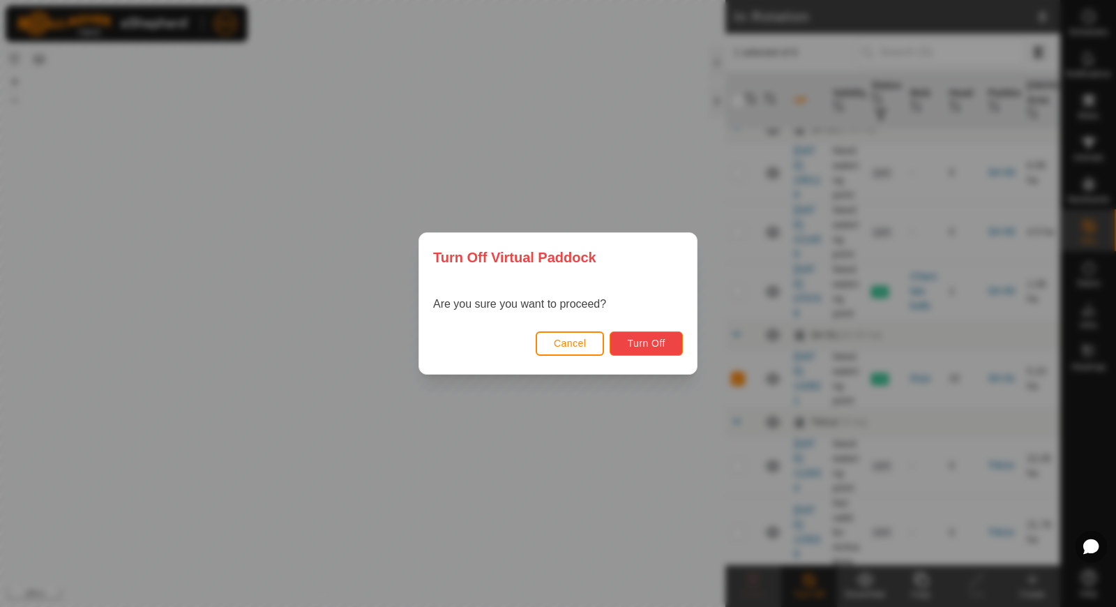
click at [651, 348] on span "Turn Off" at bounding box center [646, 343] width 38 height 11
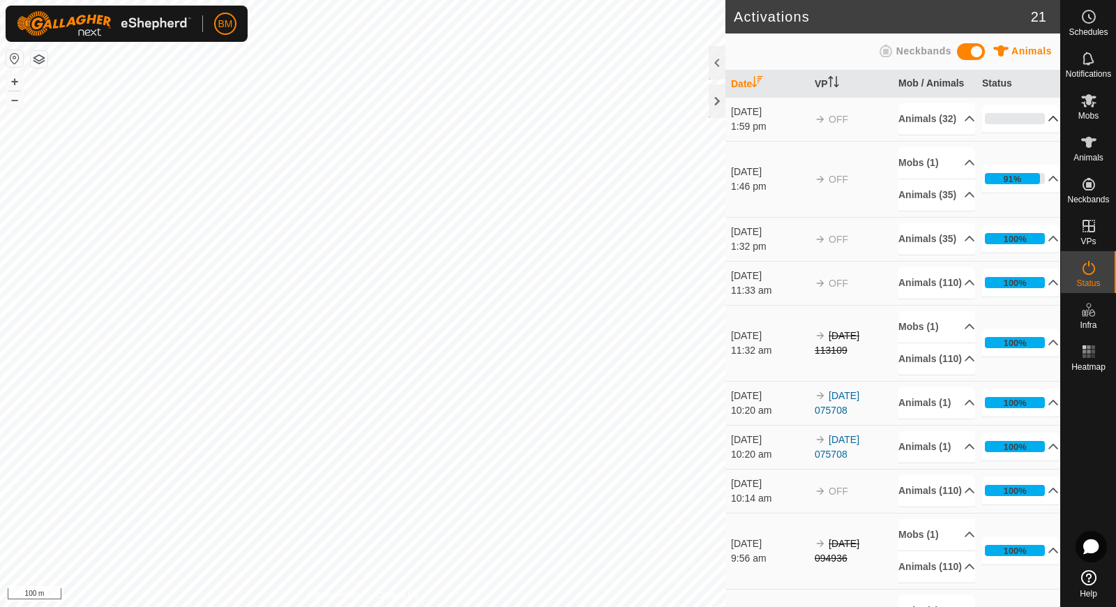
click at [1009, 127] on p-accordion-header "0%" at bounding box center [1020, 119] width 77 height 28
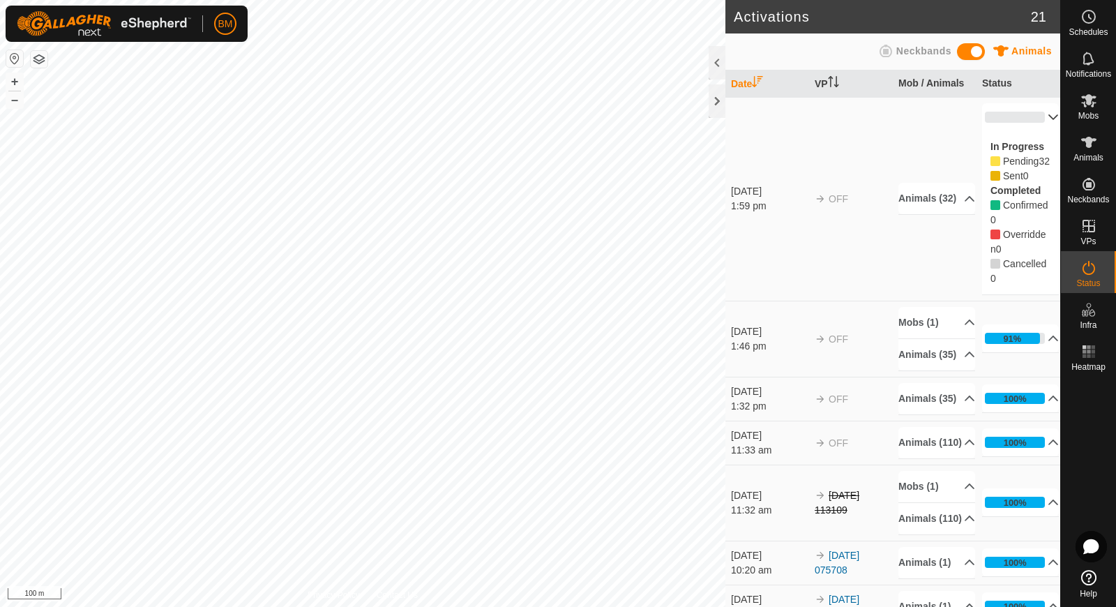
click at [1025, 122] on p-accordion-header "0%" at bounding box center [1020, 117] width 77 height 28
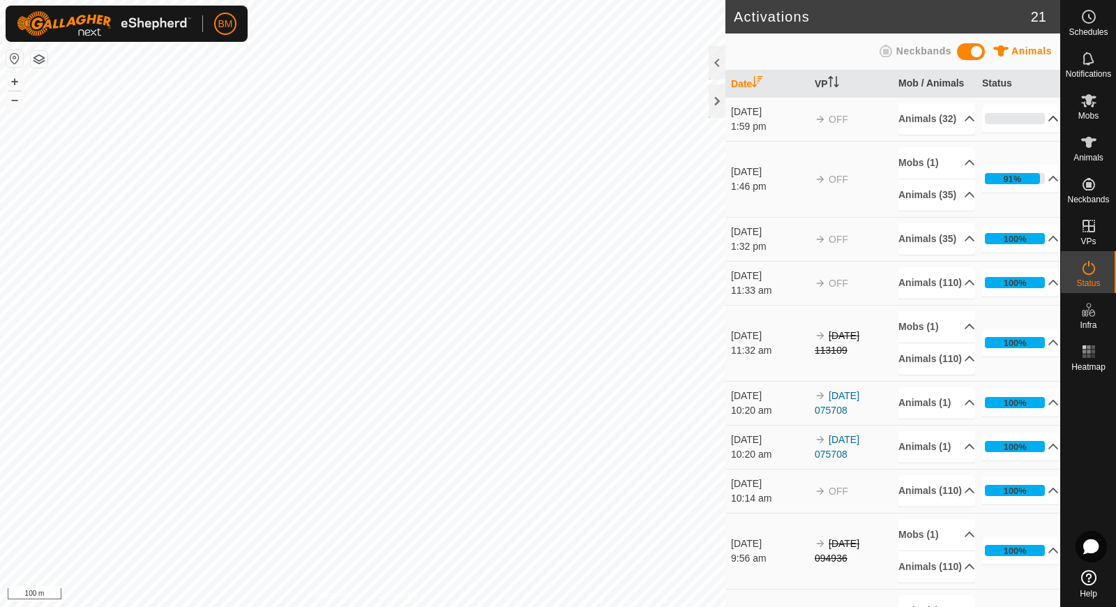
click at [1025, 122] on p-accordion-header "0%" at bounding box center [1020, 119] width 77 height 28
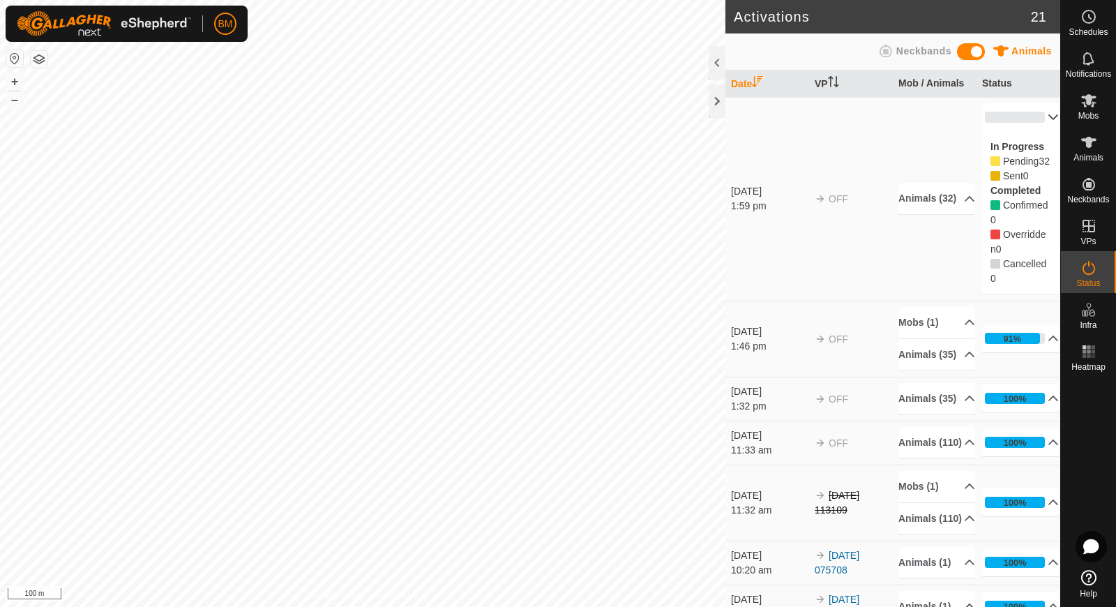
click at [1020, 115] on p-accordion-header "0%" at bounding box center [1020, 117] width 77 height 28
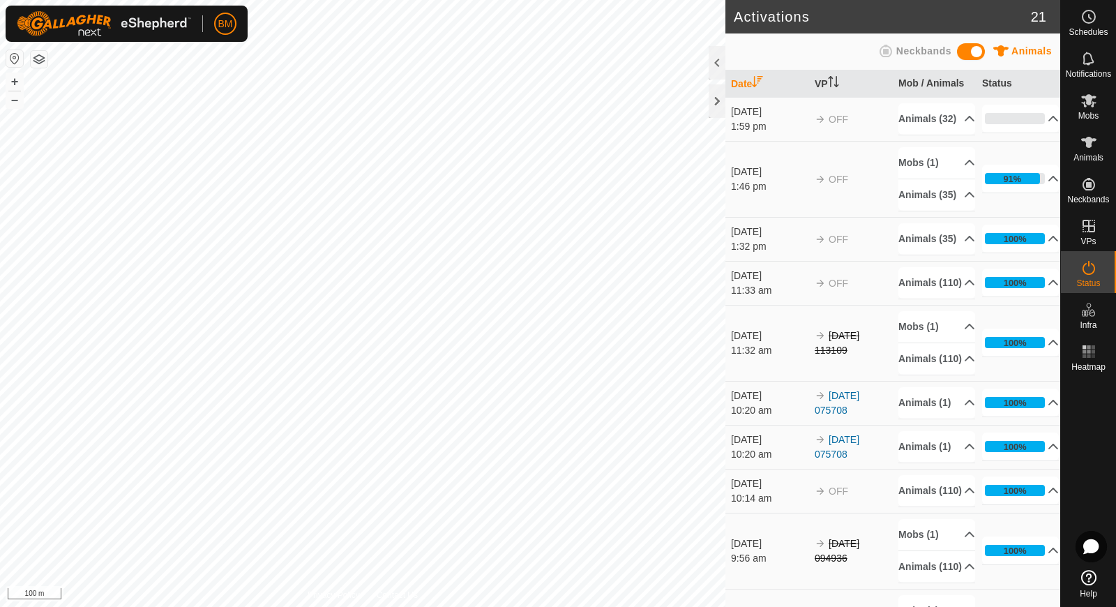
click at [826, 130] on td "OFF" at bounding box center [851, 119] width 84 height 44
click at [779, 126] on div "1:59 pm" at bounding box center [769, 126] width 77 height 15
click at [773, 117] on div "[DATE]" at bounding box center [769, 112] width 77 height 15
click at [760, 126] on div "1:59 pm" at bounding box center [769, 126] width 77 height 15
click at [761, 126] on div "1:59 pm" at bounding box center [769, 126] width 77 height 15
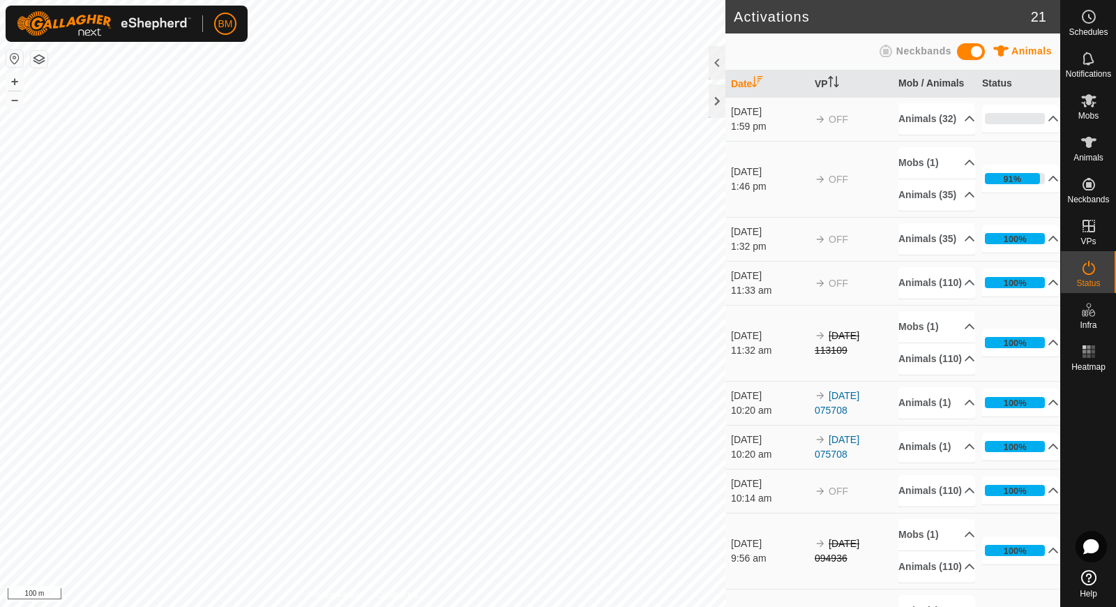
click at [813, 126] on td "OFF" at bounding box center [851, 119] width 84 height 44
click at [921, 131] on p-accordion-header "Animals (32)" at bounding box center [936, 118] width 77 height 31
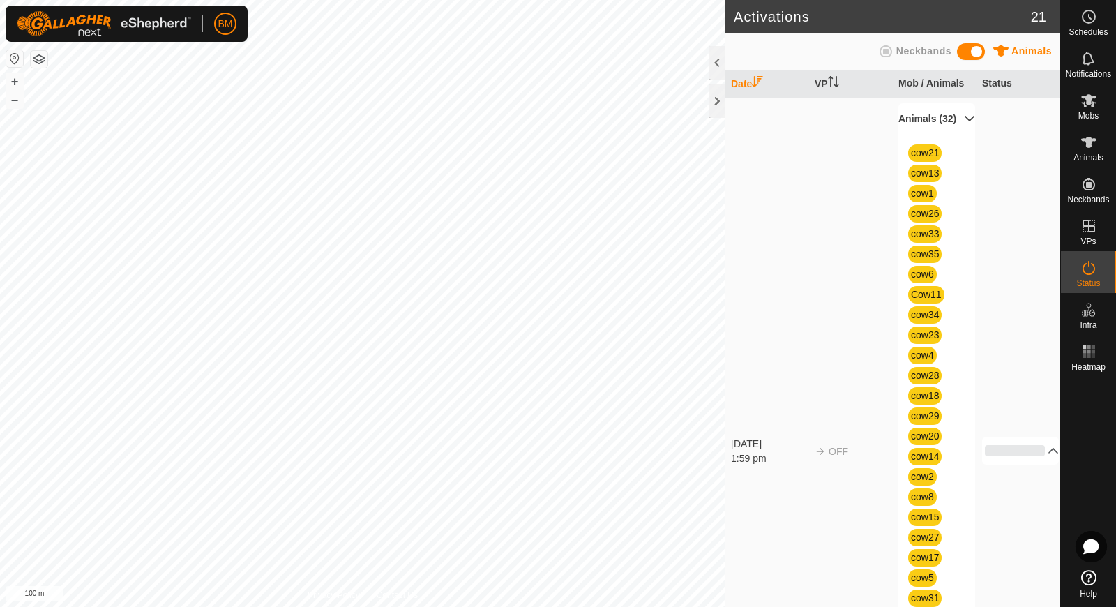
click at [921, 131] on p-accordion-header "Animals (32)" at bounding box center [936, 118] width 77 height 31
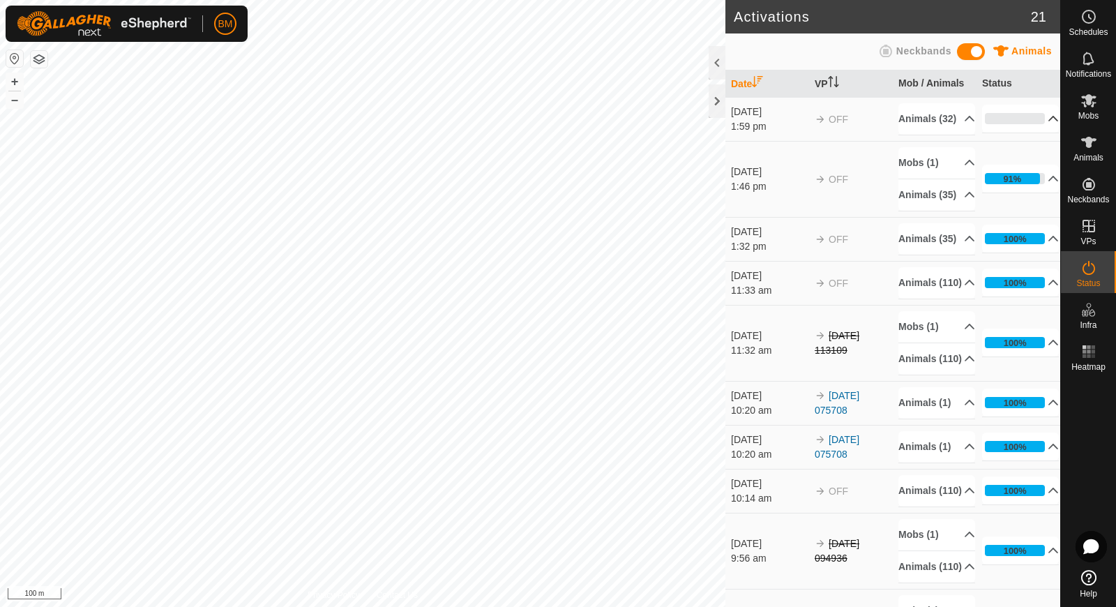
click at [1015, 126] on p-accordion-header "0%" at bounding box center [1020, 119] width 77 height 28
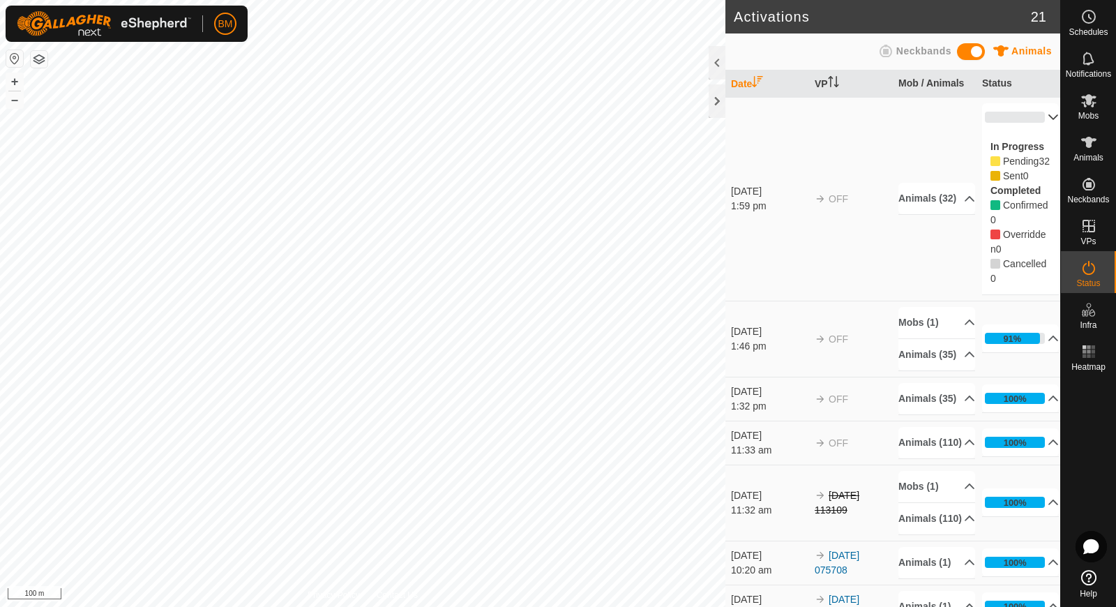
click at [1017, 120] on p-accordion-header "0%" at bounding box center [1020, 117] width 77 height 28
